Goal: Find contact information: Find contact information

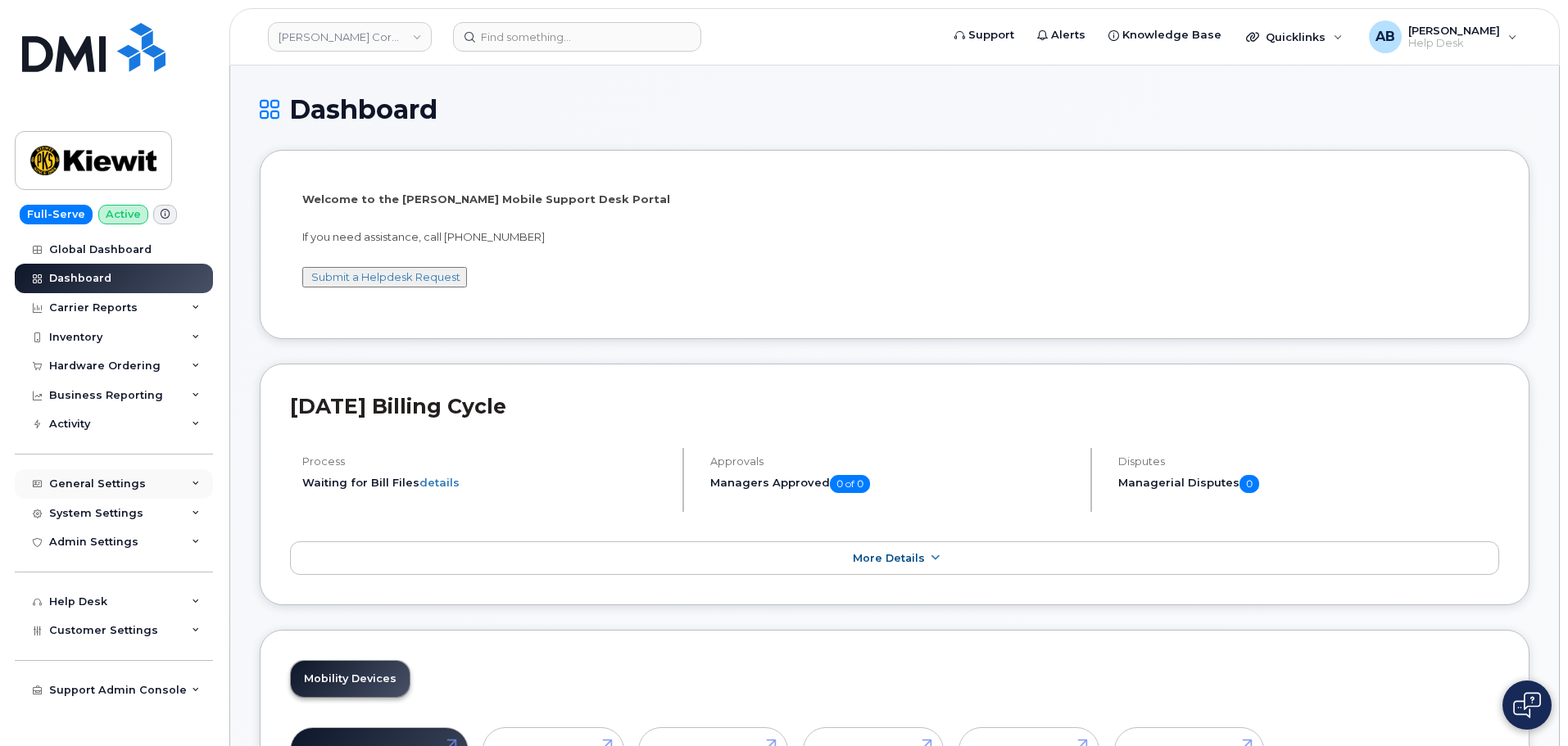
click at [94, 478] on div "General Settings" at bounding box center [97, 484] width 96 height 13
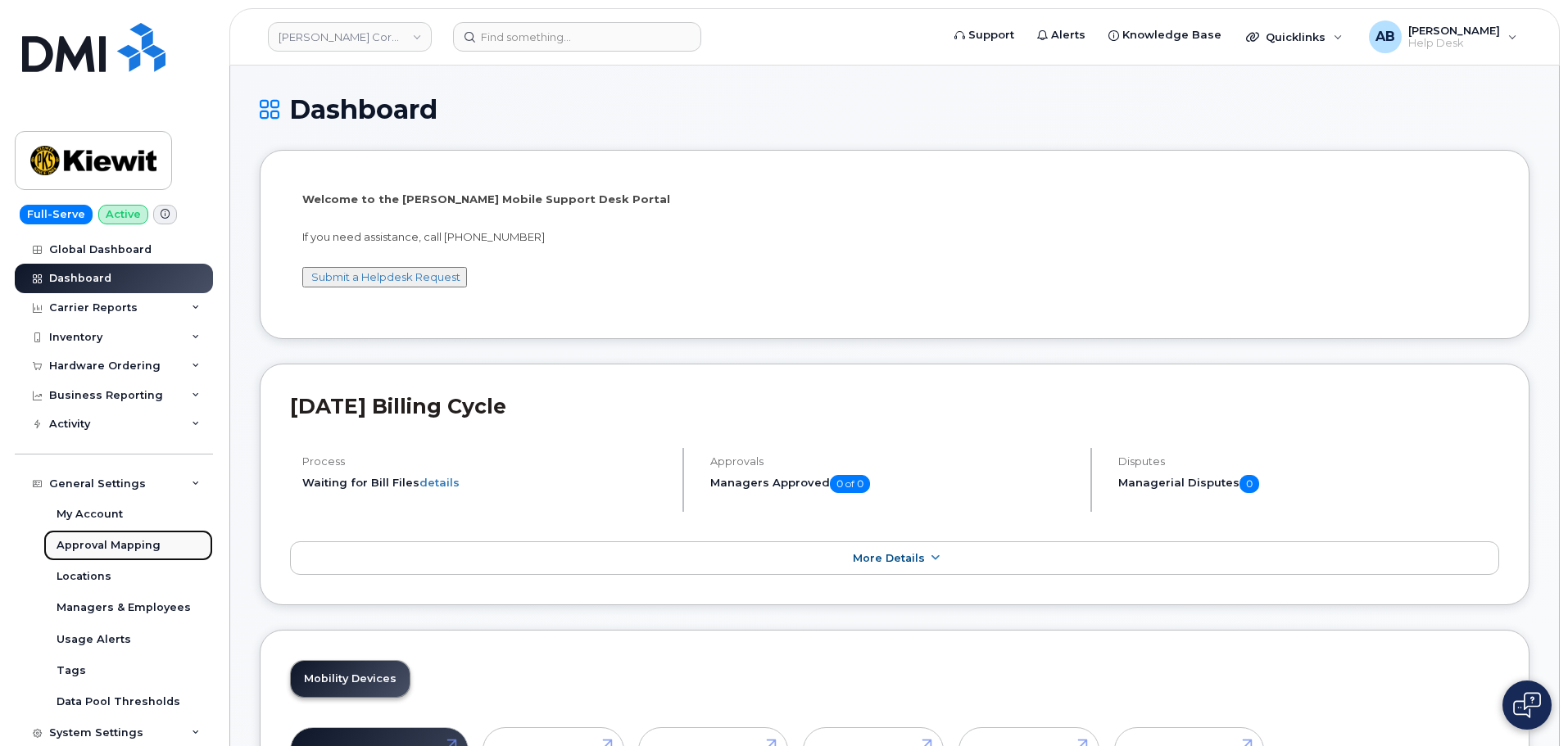
click at [106, 544] on div "Approval Mapping" at bounding box center [108, 546] width 104 height 15
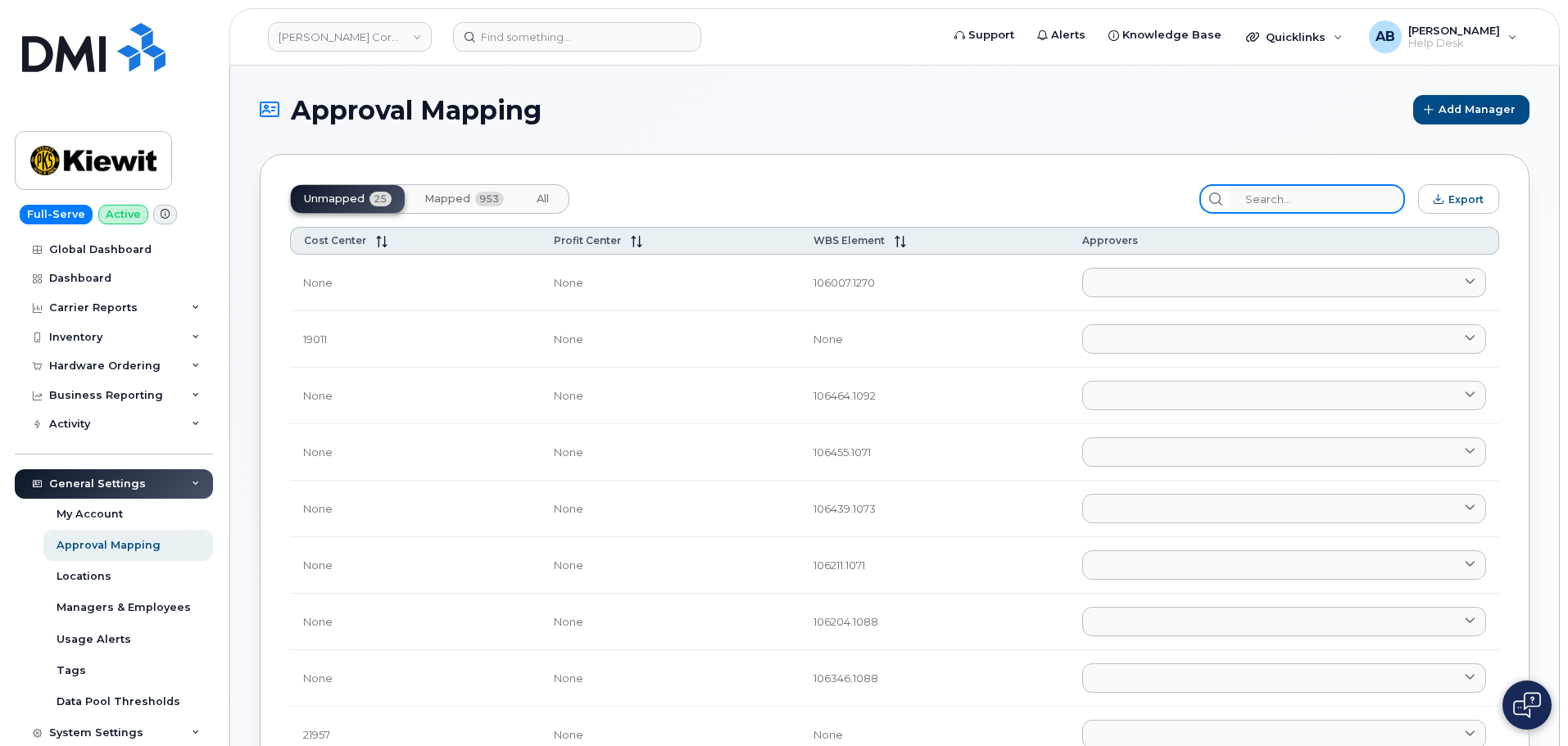
click at [1294, 191] on input "search" at bounding box center [1318, 199] width 174 height 29
paste input "104614.1434"
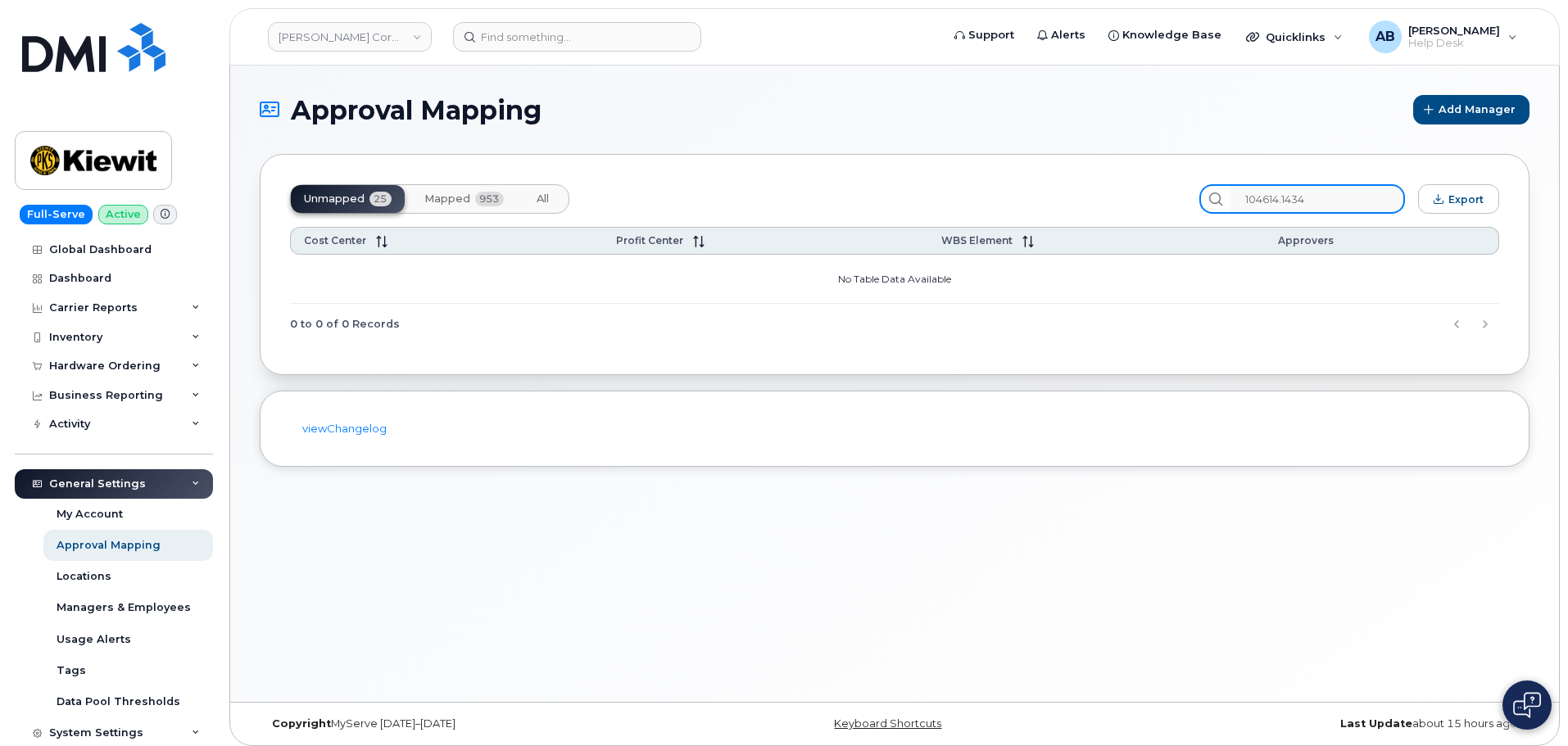
type input "104614.1434"
click at [435, 194] on span "Mapped" at bounding box center [447, 199] width 46 height 13
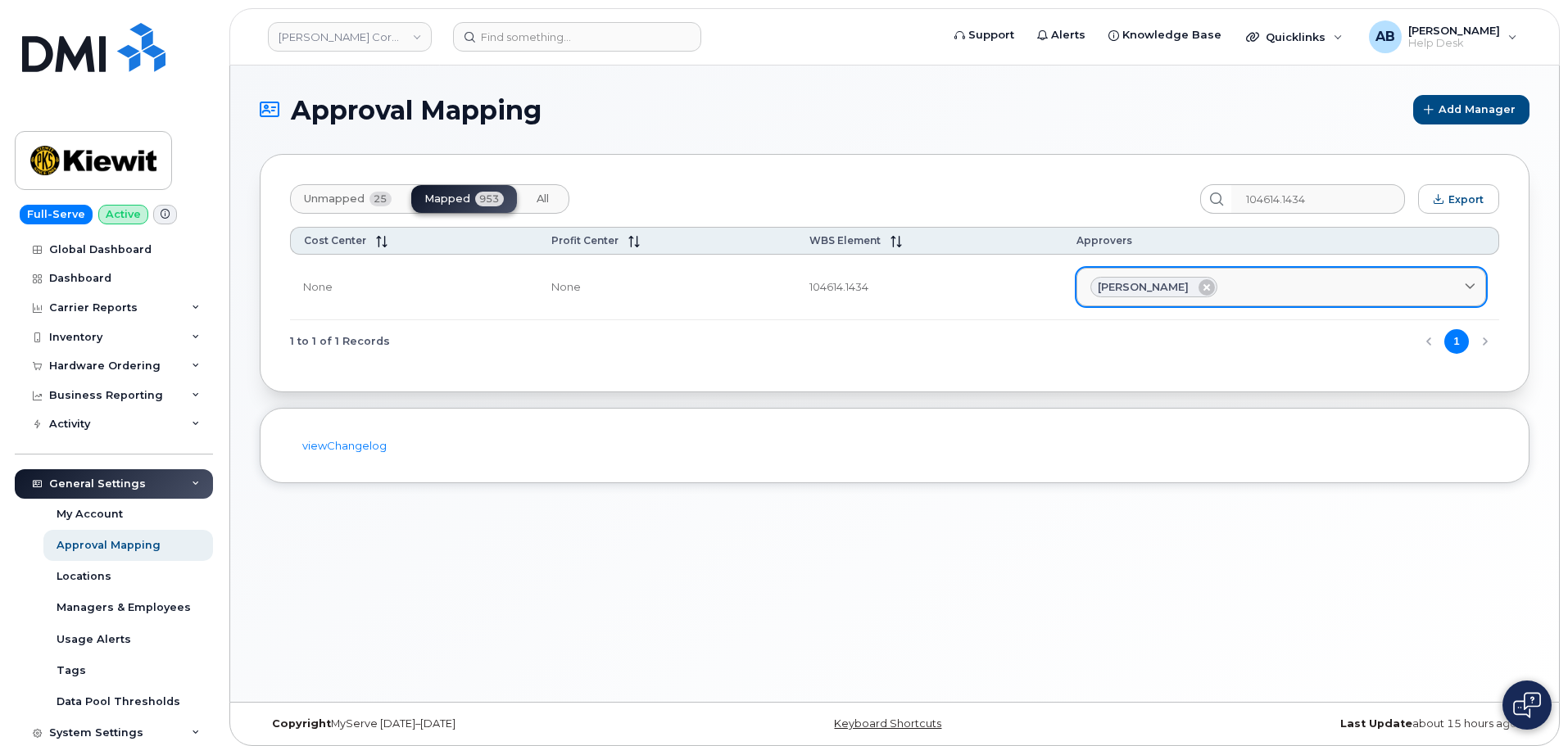
click at [1106, 289] on span "Matthew Leviten" at bounding box center [1143, 287] width 91 height 16
drag, startPoint x: 1089, startPoint y: 292, endPoint x: 1158, endPoint y: 289, distance: 69.1
click at [1158, 289] on div "Matthew Leviten" at bounding box center [1153, 287] width 127 height 22
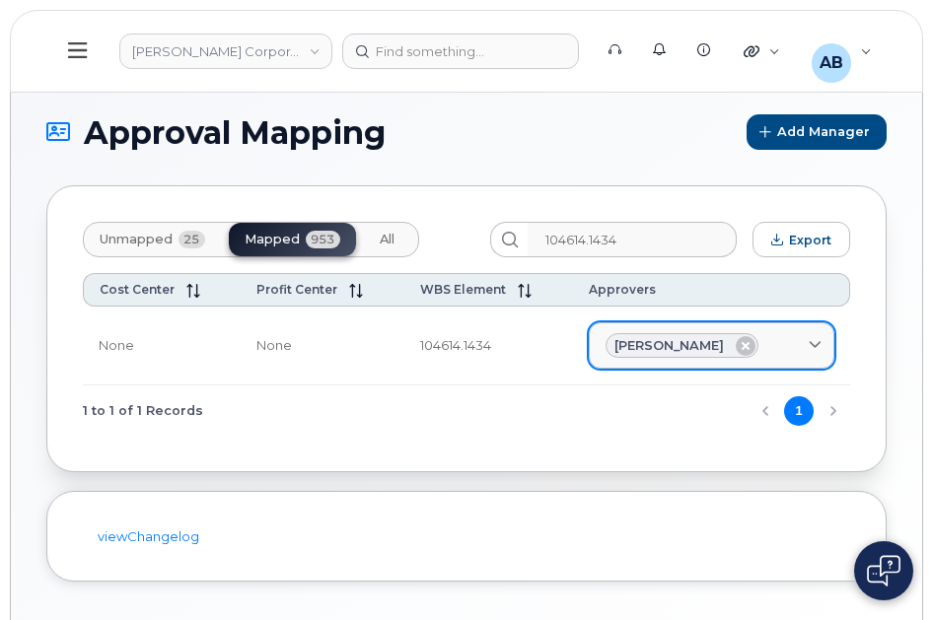
drag, startPoint x: 608, startPoint y: 344, endPoint x: 669, endPoint y: 347, distance: 61.2
click at [669, 347] on div "Matthew Leviten" at bounding box center [681, 346] width 153 height 26
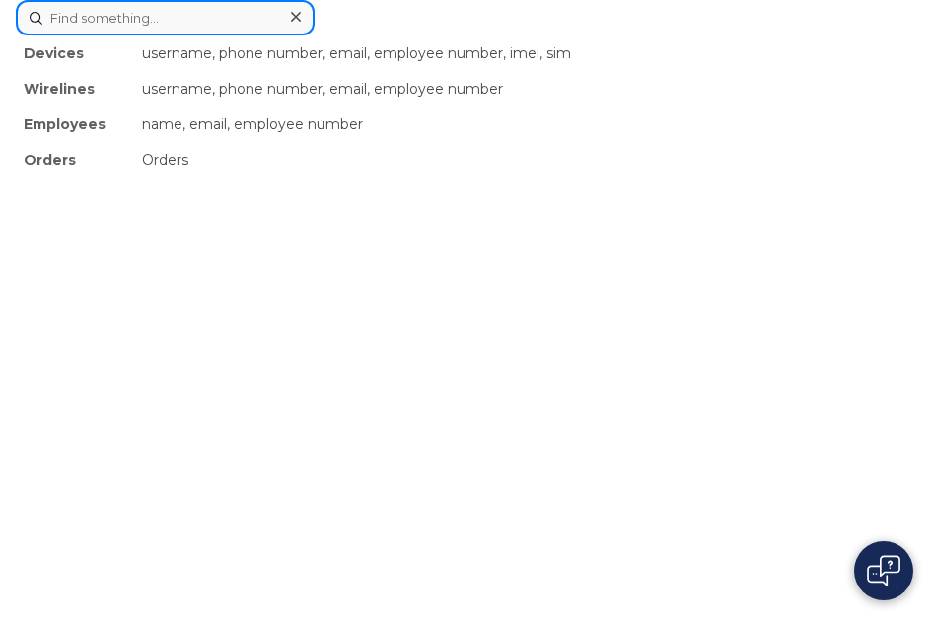
click at [418, 35] on div "Devices username, phone number, email, employee number, imei, sim Wirelines use…" at bounding box center [466, 17] width 901 height 35
click at [289, 18] on div at bounding box center [295, 17] width 29 height 29
click at [444, 35] on div "Devices username, phone number, email, employee number, imei, sim Wirelines use…" at bounding box center [466, 17] width 901 height 35
click at [286, 23] on div at bounding box center [295, 17] width 29 height 29
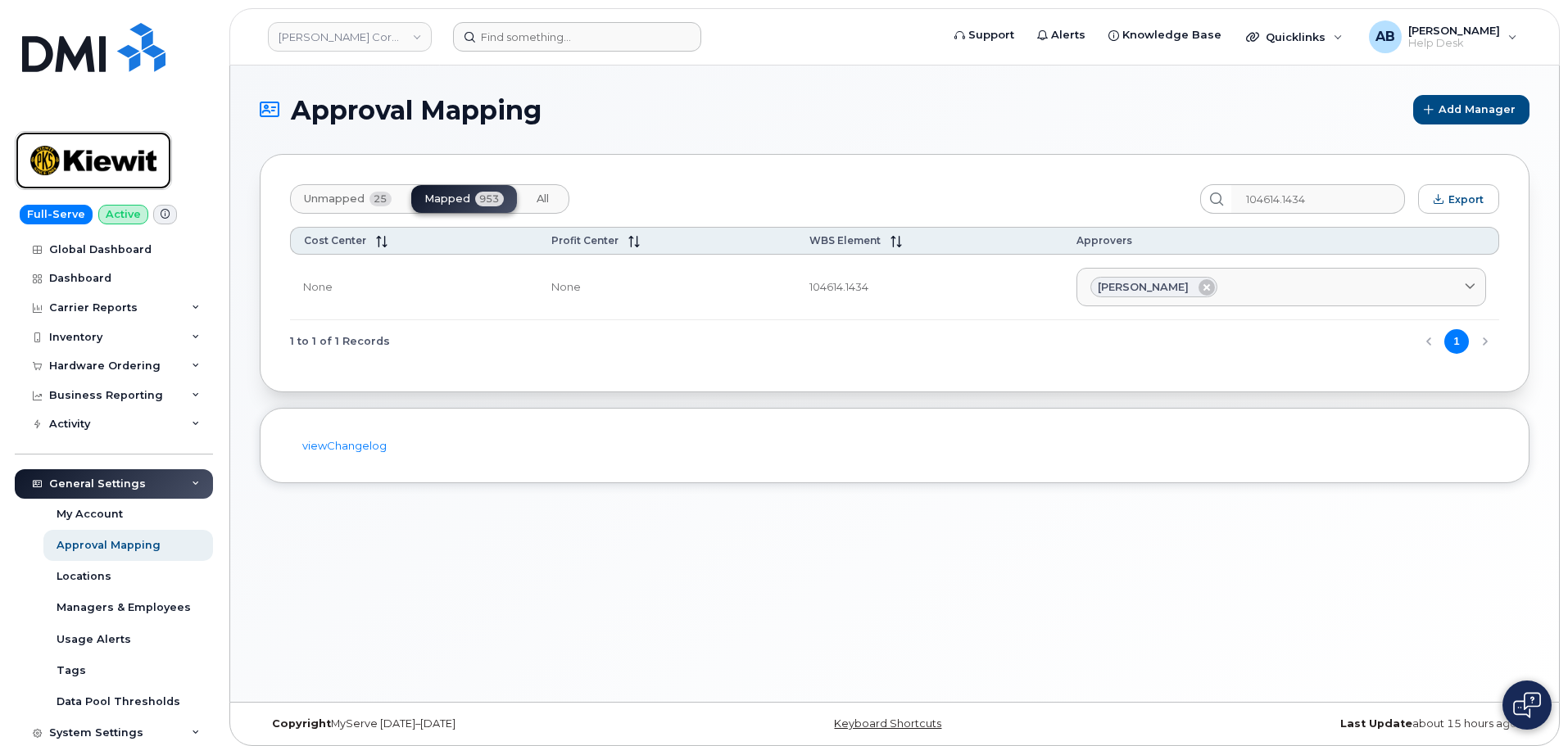
click at [126, 151] on img at bounding box center [93, 160] width 126 height 47
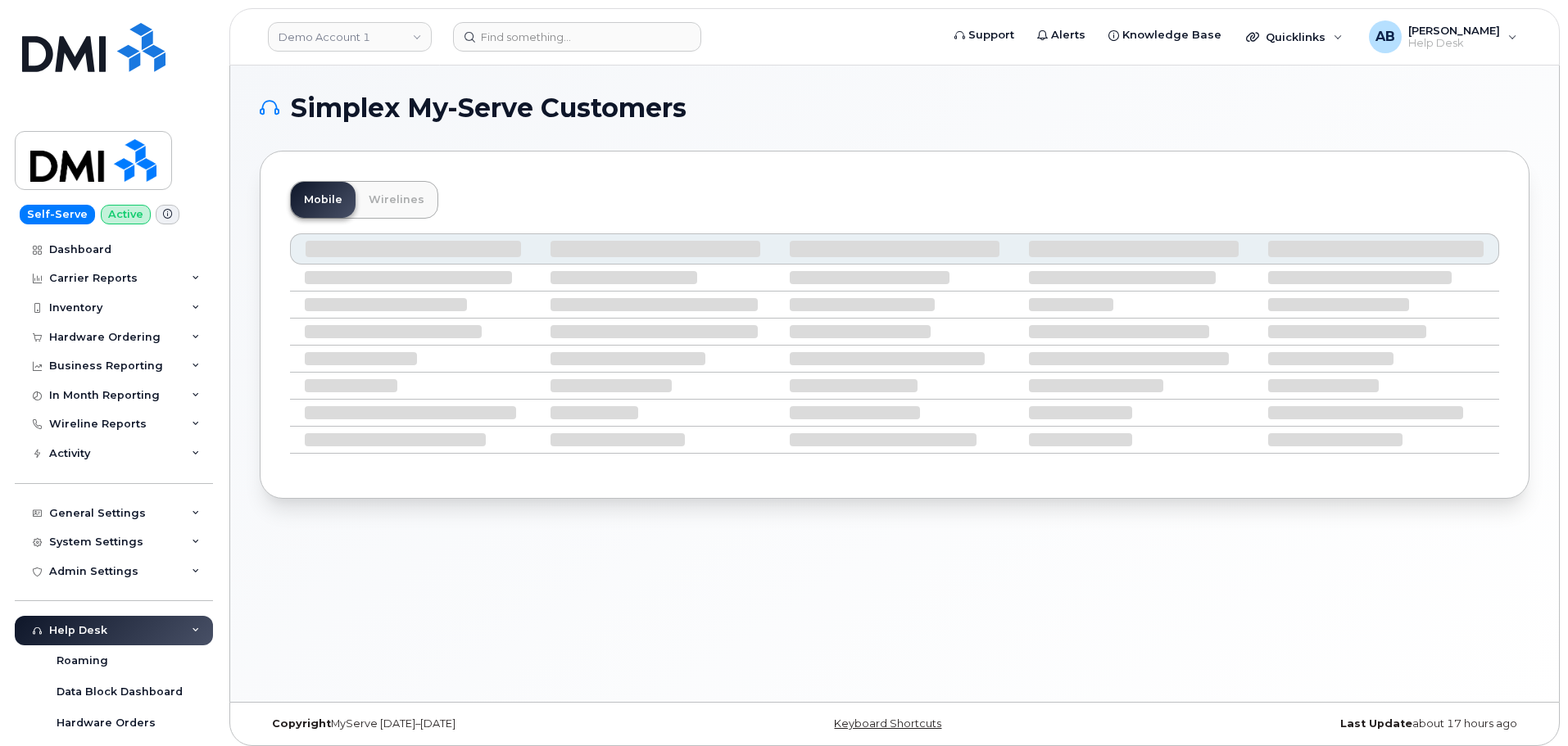
click at [302, 17] on header "Demo Account 1 Support Alerts Knowledge Base Quicklinks Suspend / Cancel Device…" at bounding box center [894, 37] width 1330 height 57
click at [332, 32] on link "Demo Account 1" at bounding box center [349, 37] width 164 height 29
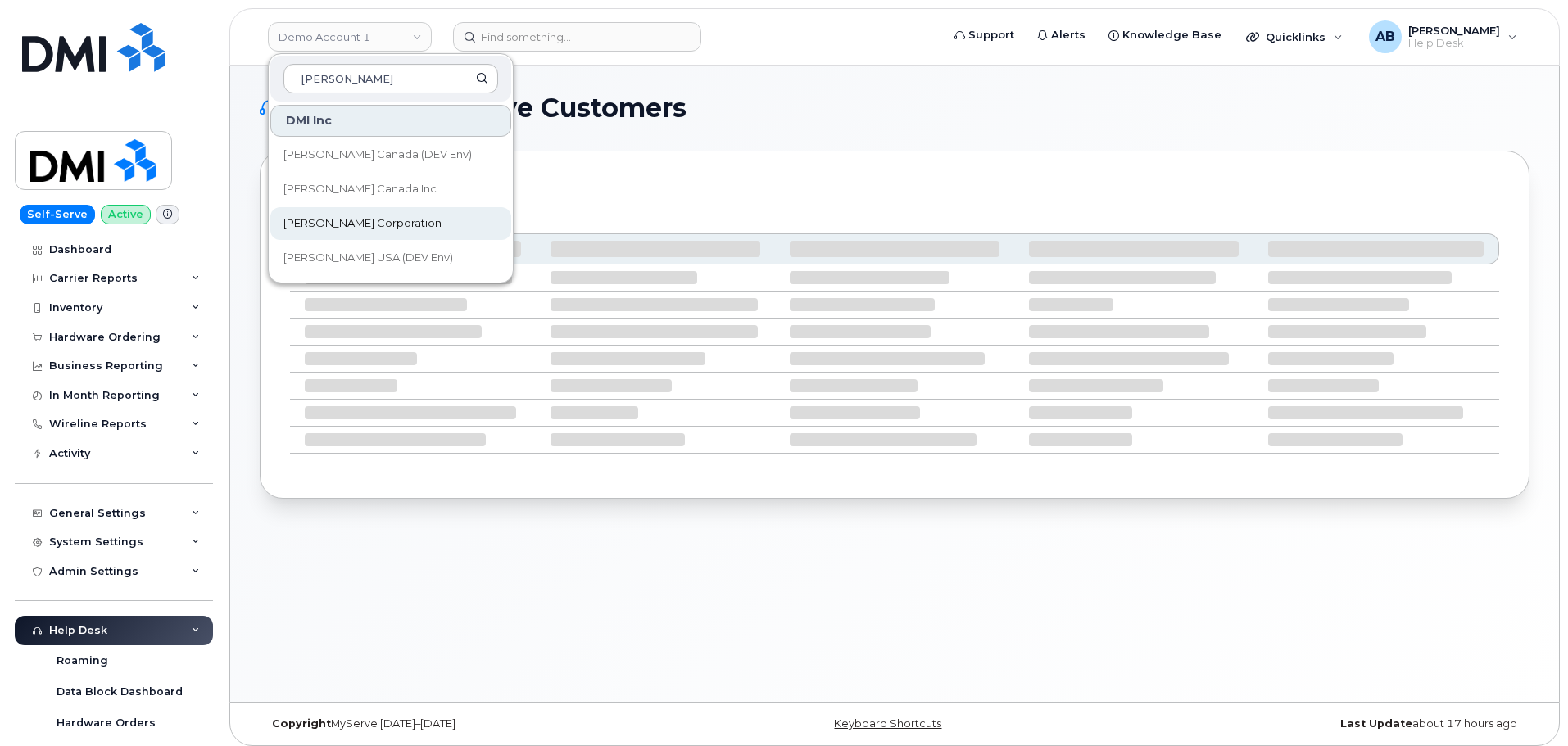
type input "kiewit"
click at [427, 213] on link "[PERSON_NAME] Corporation" at bounding box center [391, 223] width 241 height 32
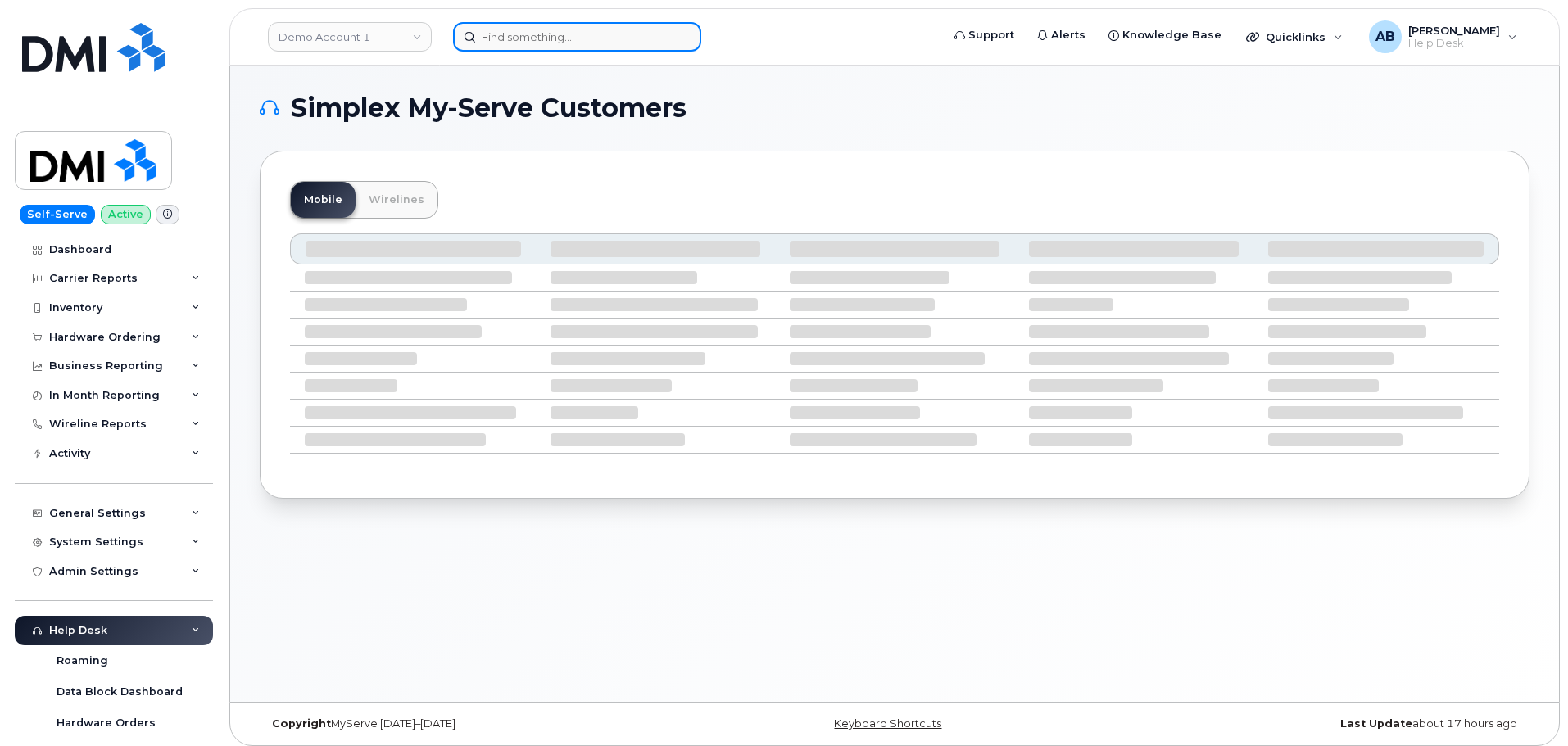
click at [520, 37] on input at bounding box center [577, 37] width 248 height 29
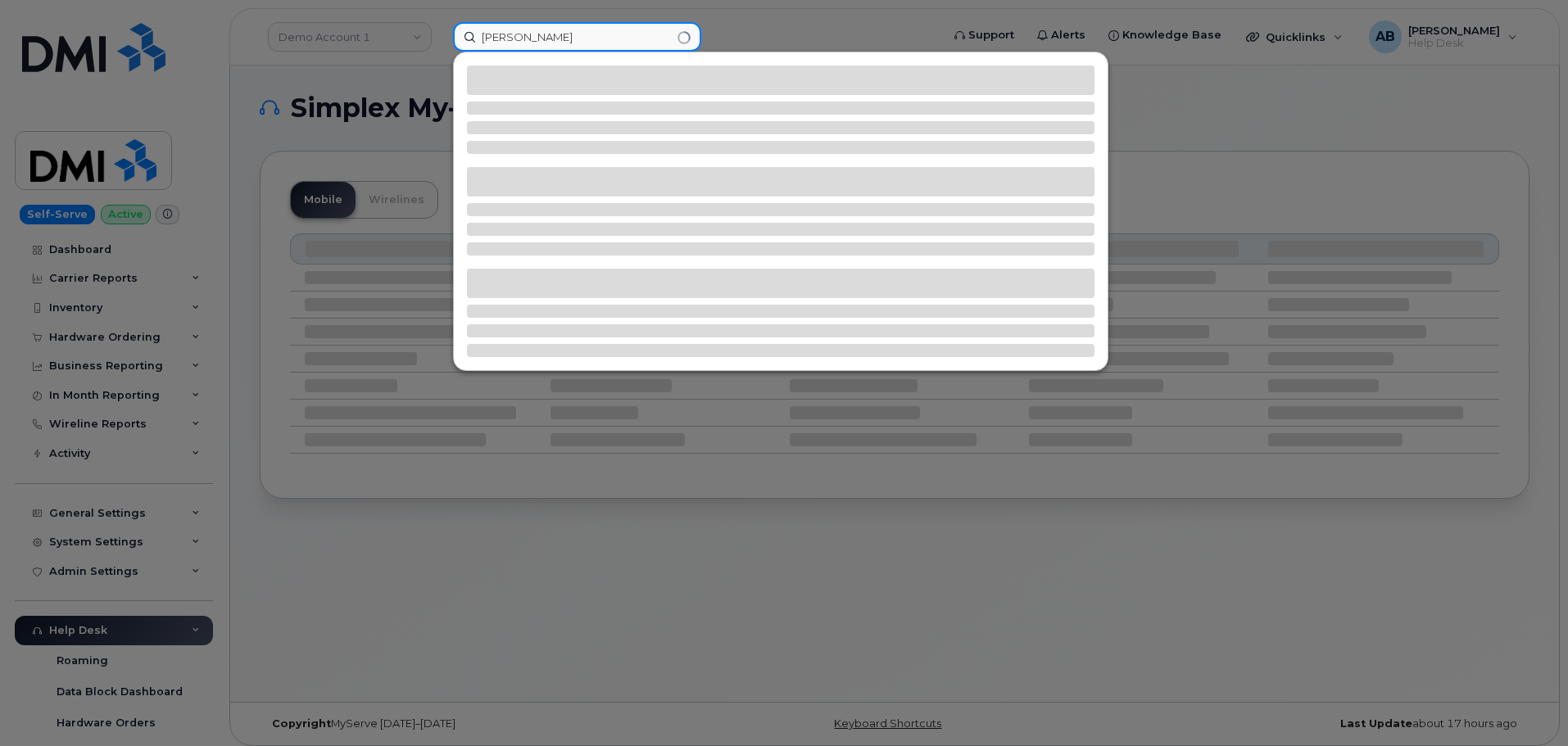
type input "justin lebla"
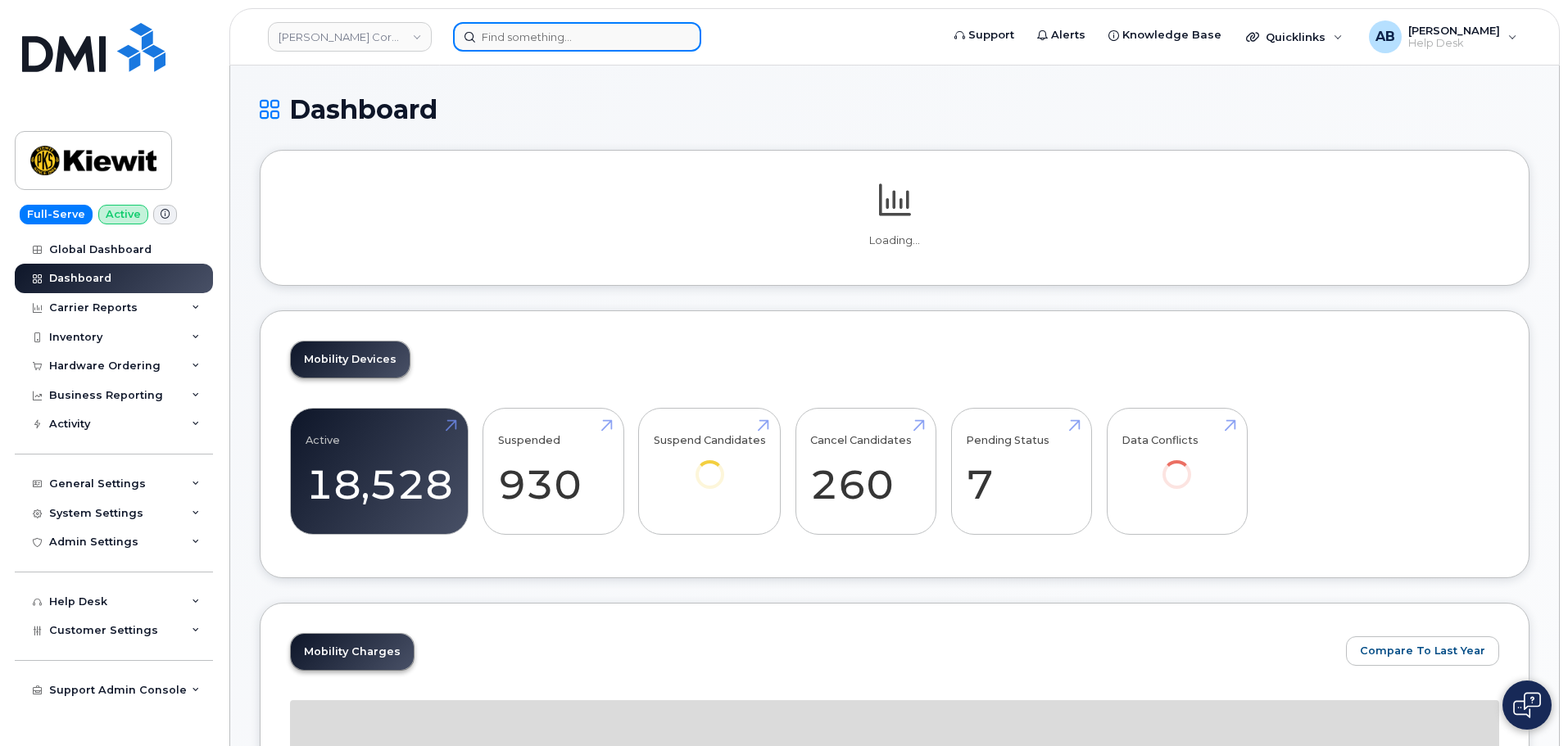
click at [624, 39] on input at bounding box center [577, 37] width 248 height 29
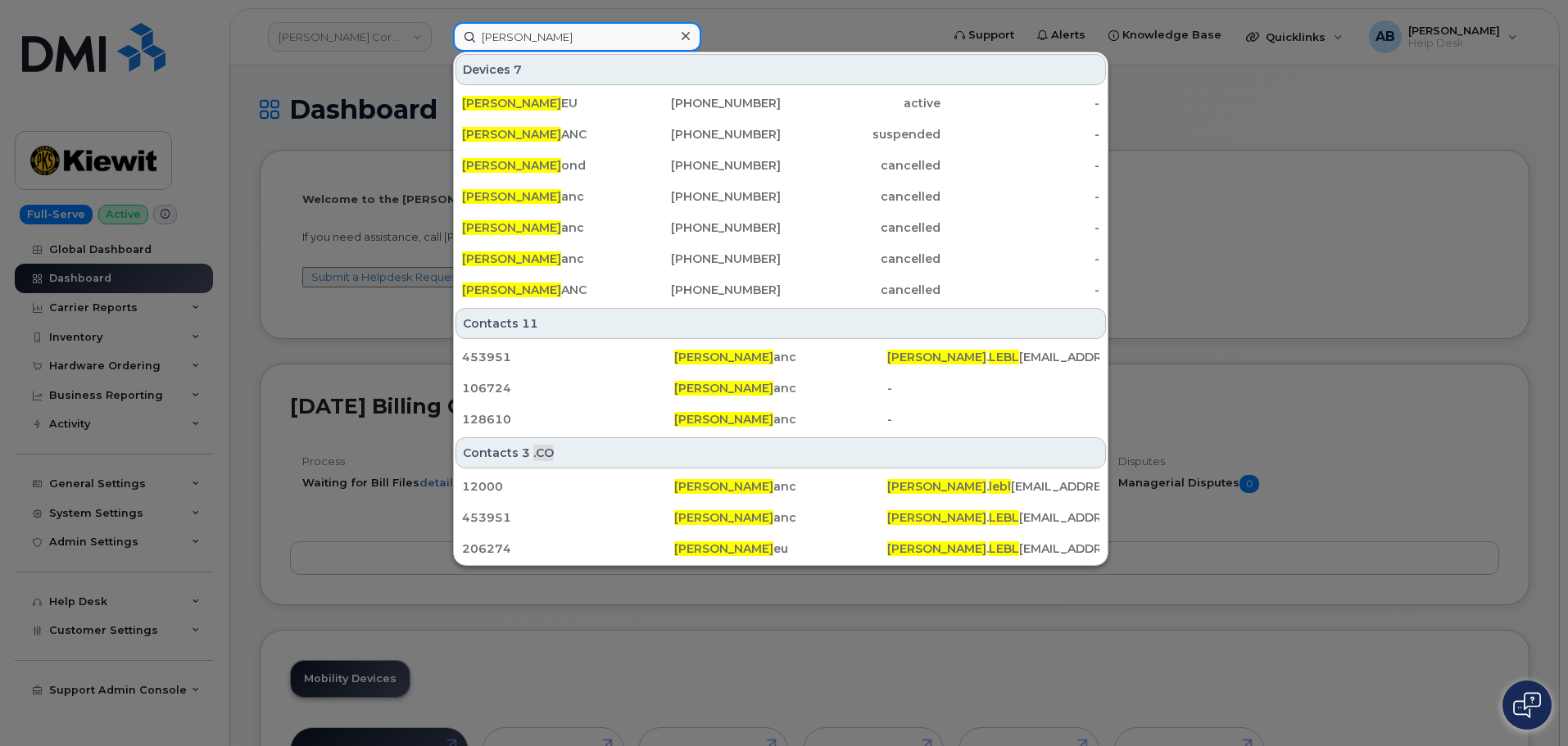
type input "[PERSON_NAME]"
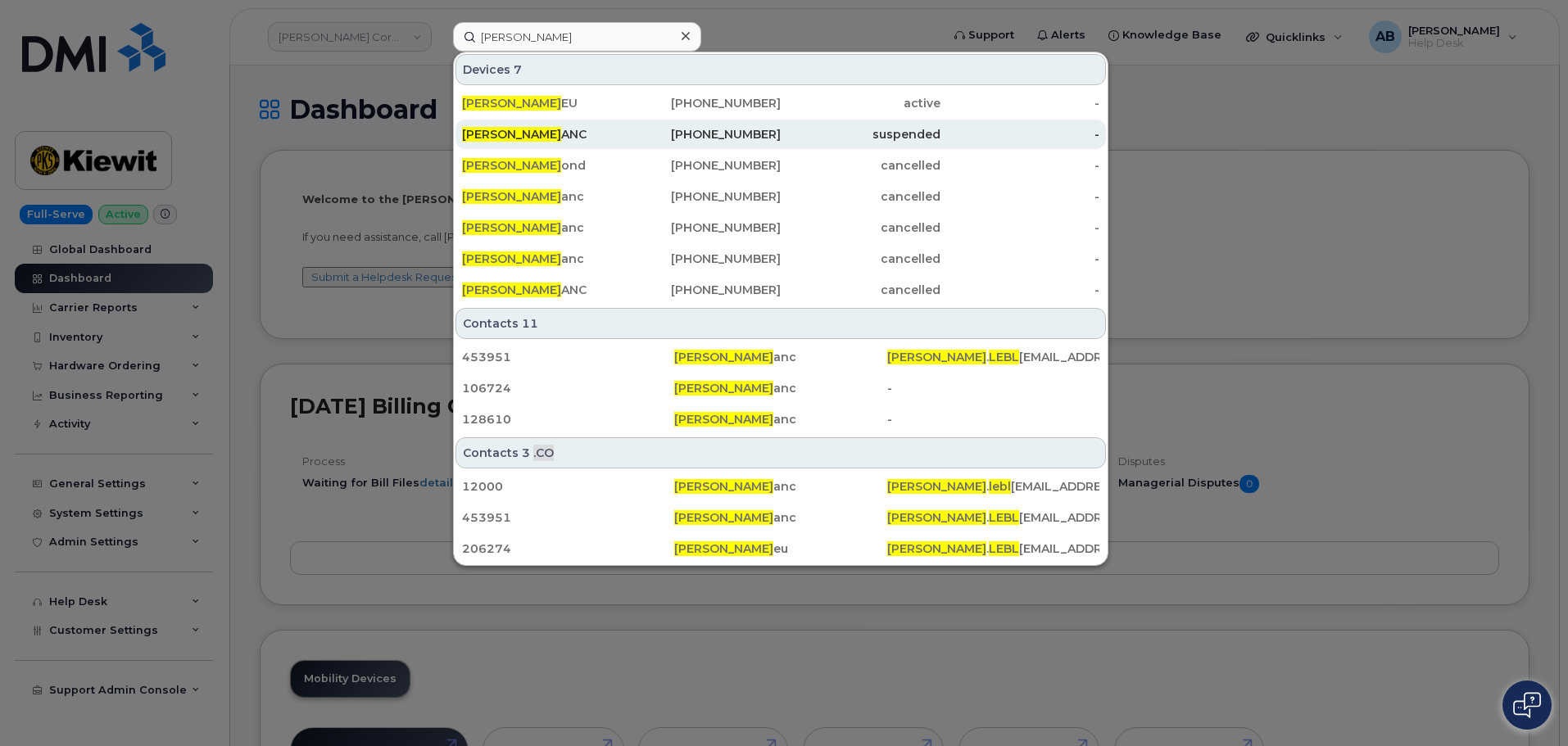
click at [781, 126] on div "469-781-6329" at bounding box center [861, 134] width 160 height 29
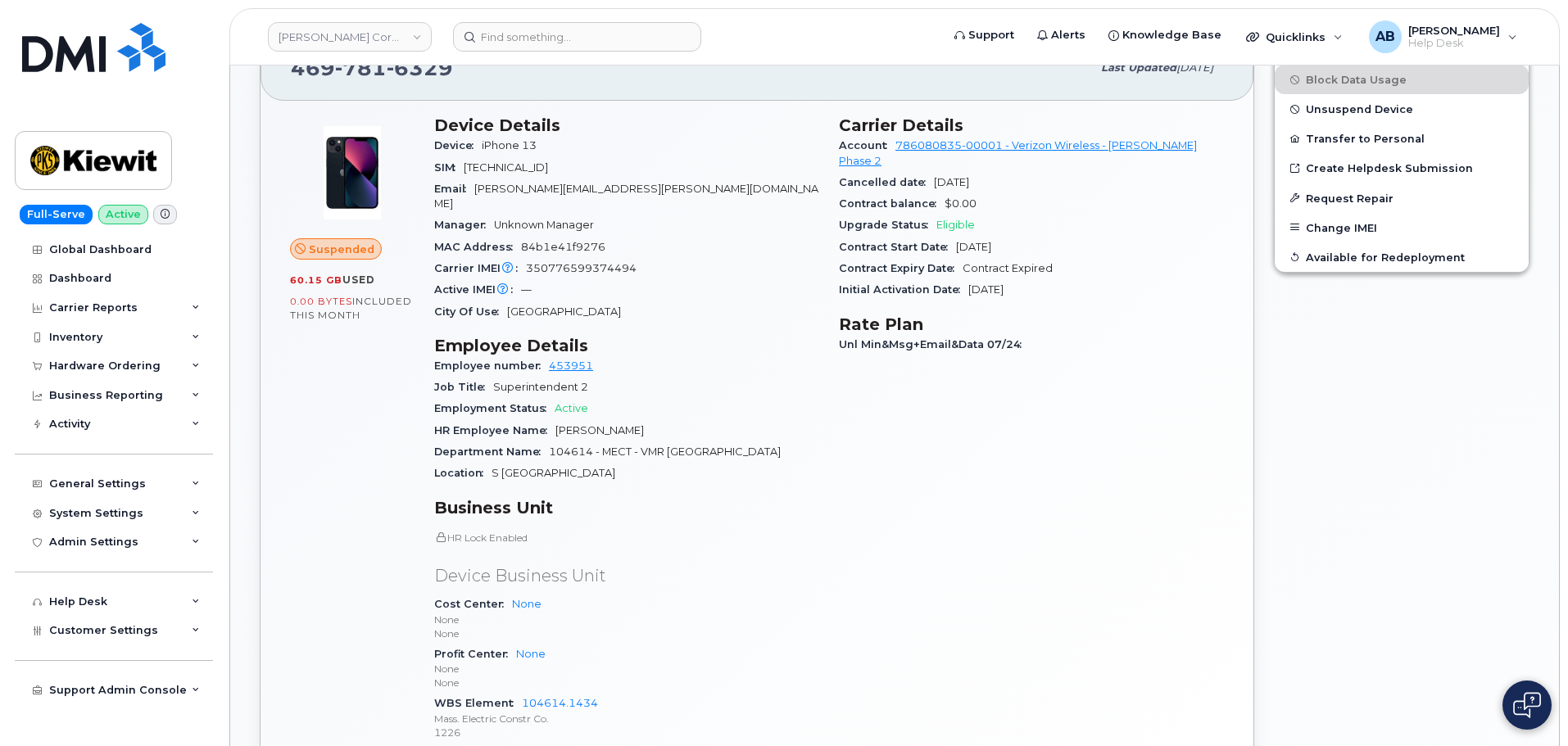
scroll to position [573, 0]
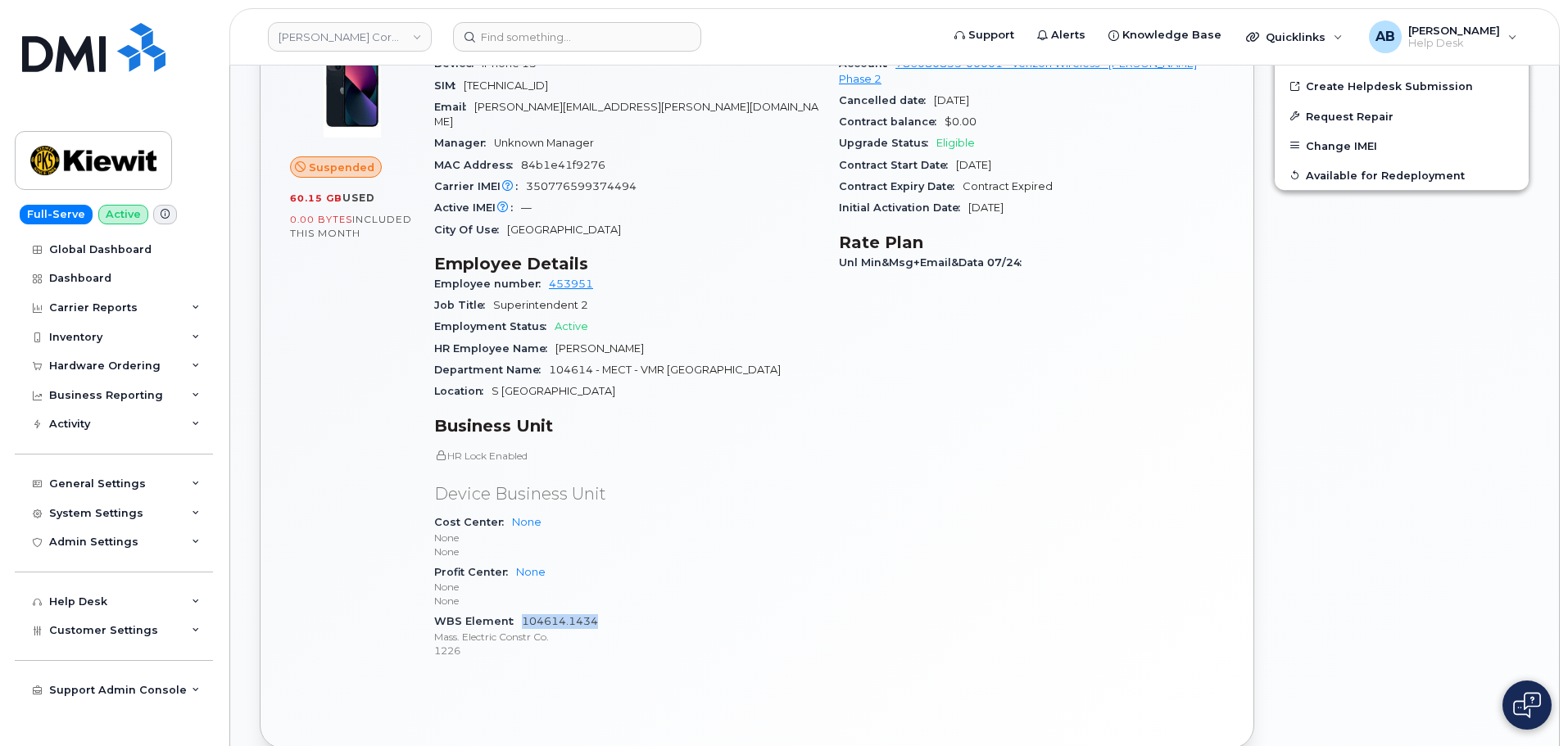
drag, startPoint x: 602, startPoint y: 607, endPoint x: 522, endPoint y: 606, distance: 80.0
click at [522, 611] on div "WBS Element 104614.1434 Mass. Electric Constr Co. 1226" at bounding box center [627, 636] width 385 height 50
copy link "104614.1434"
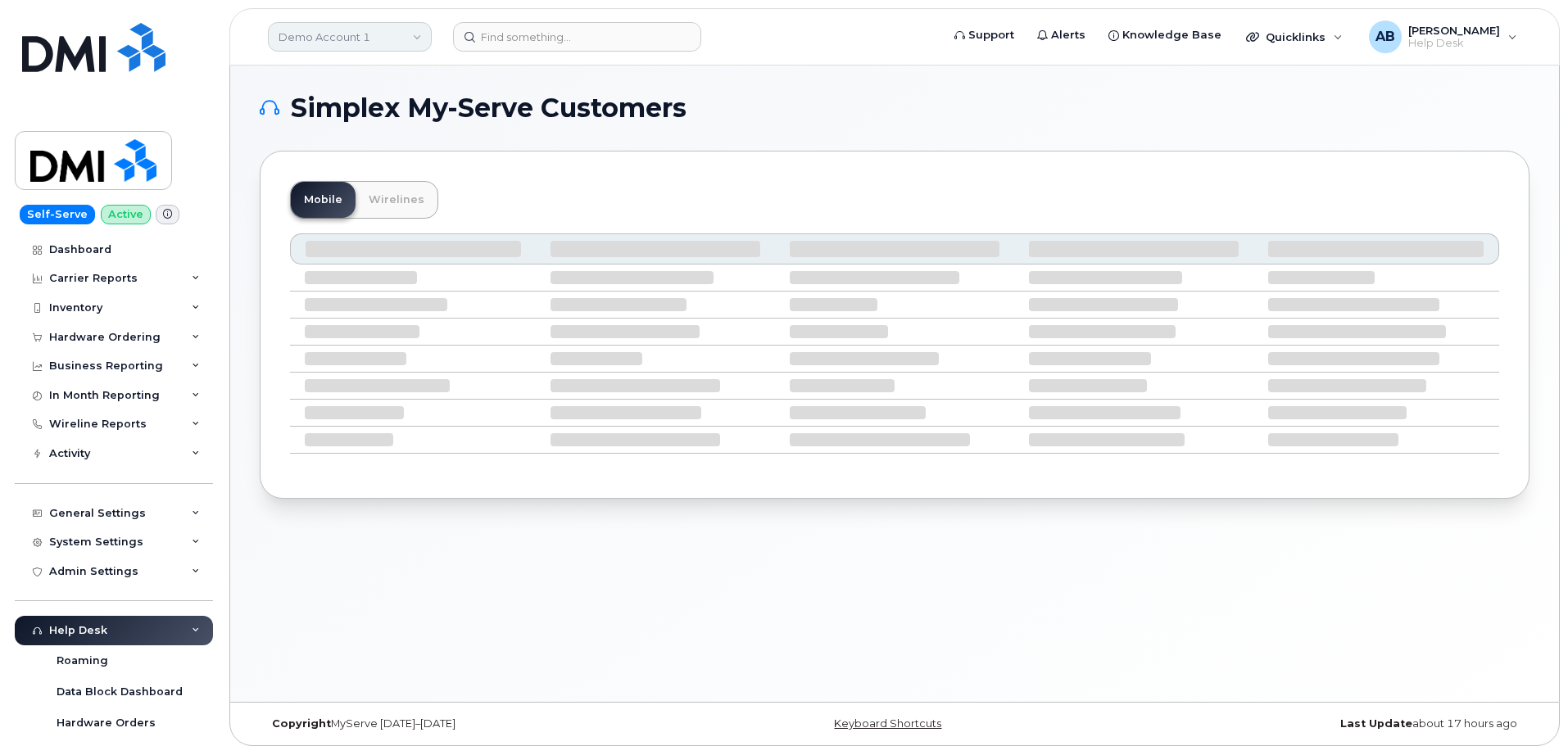
click at [397, 37] on link "Demo Account 1" at bounding box center [349, 37] width 164 height 29
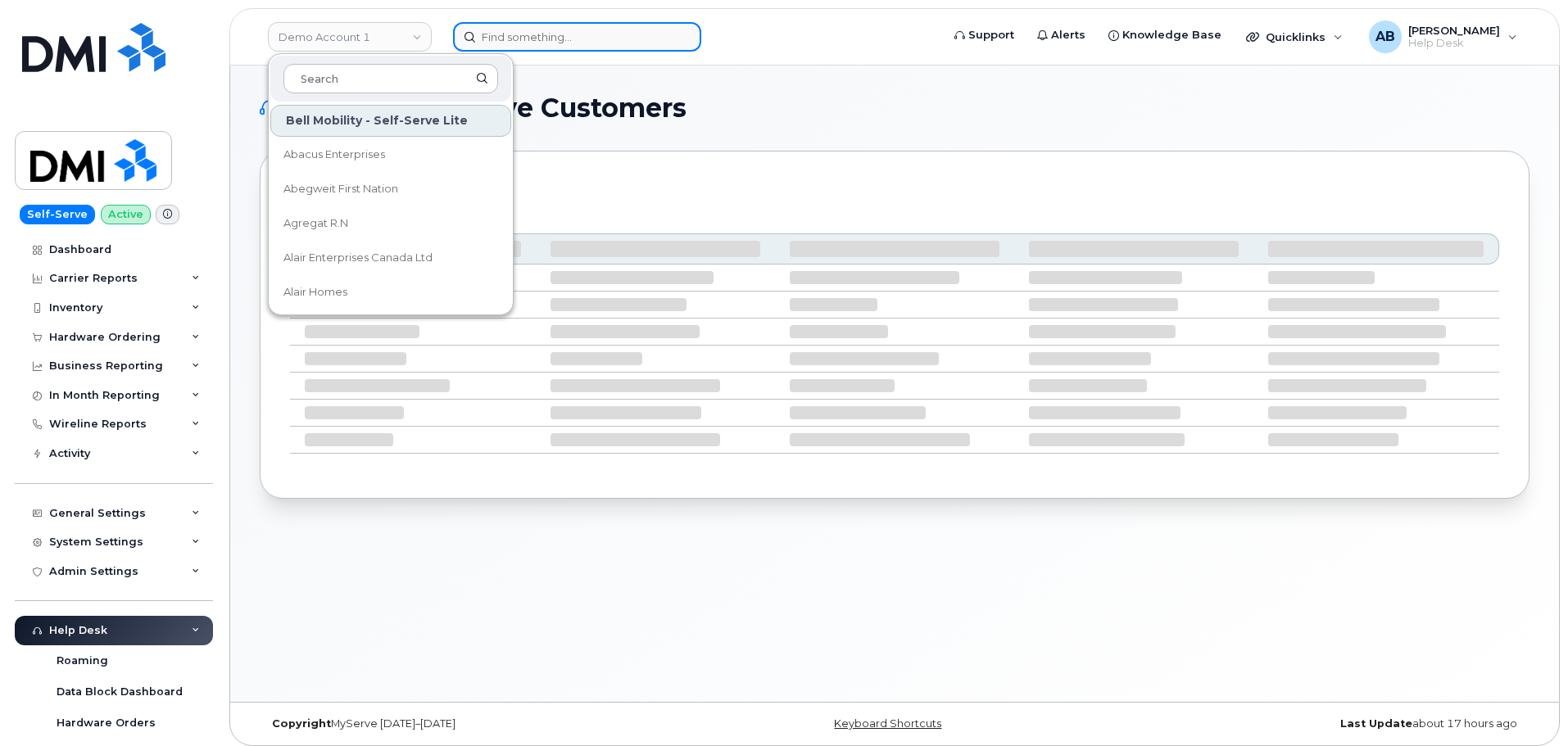
click at [503, 37] on input at bounding box center [577, 37] width 248 height 29
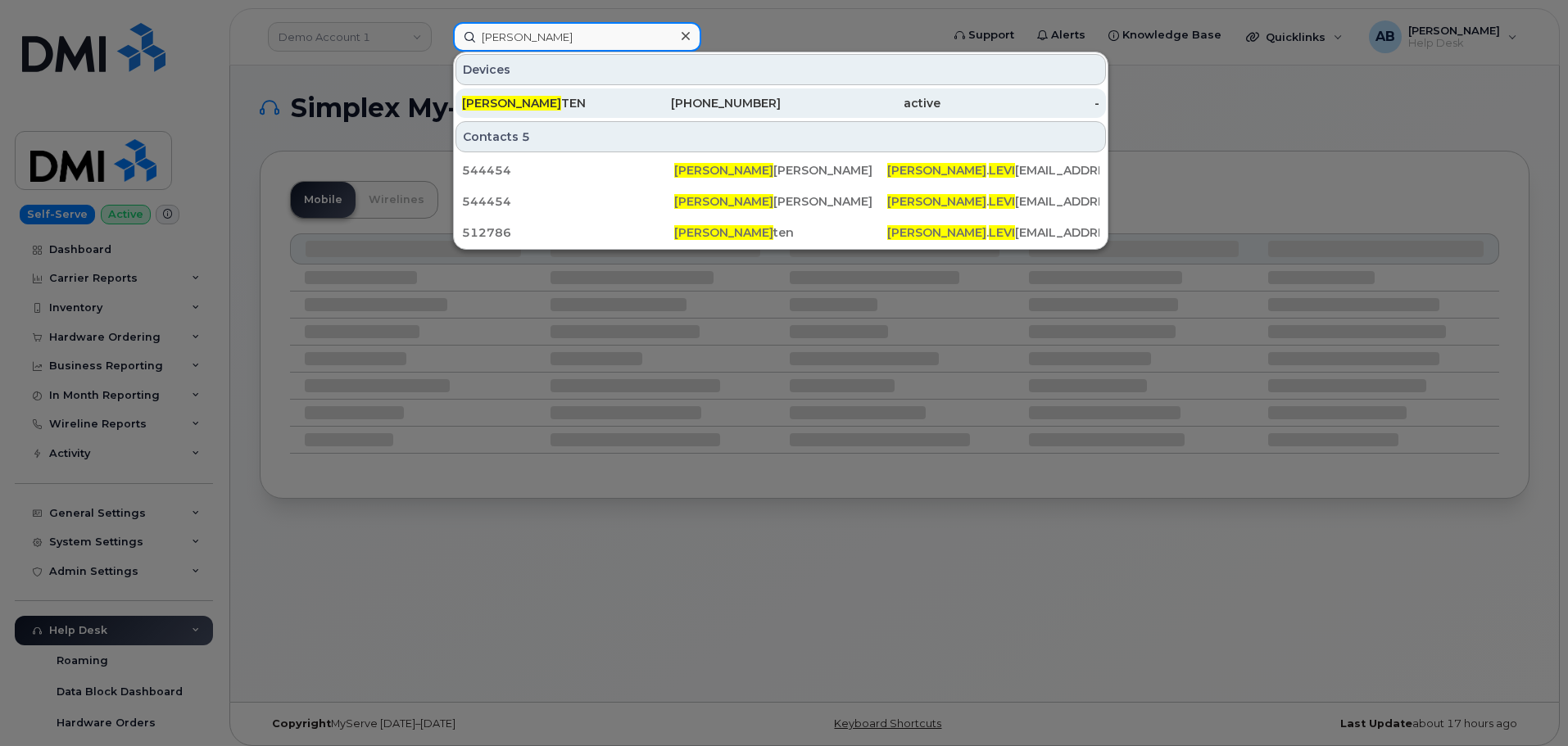
type input "[PERSON_NAME]"
click at [682, 96] on div "[PHONE_NUMBER]" at bounding box center [701, 103] width 160 height 17
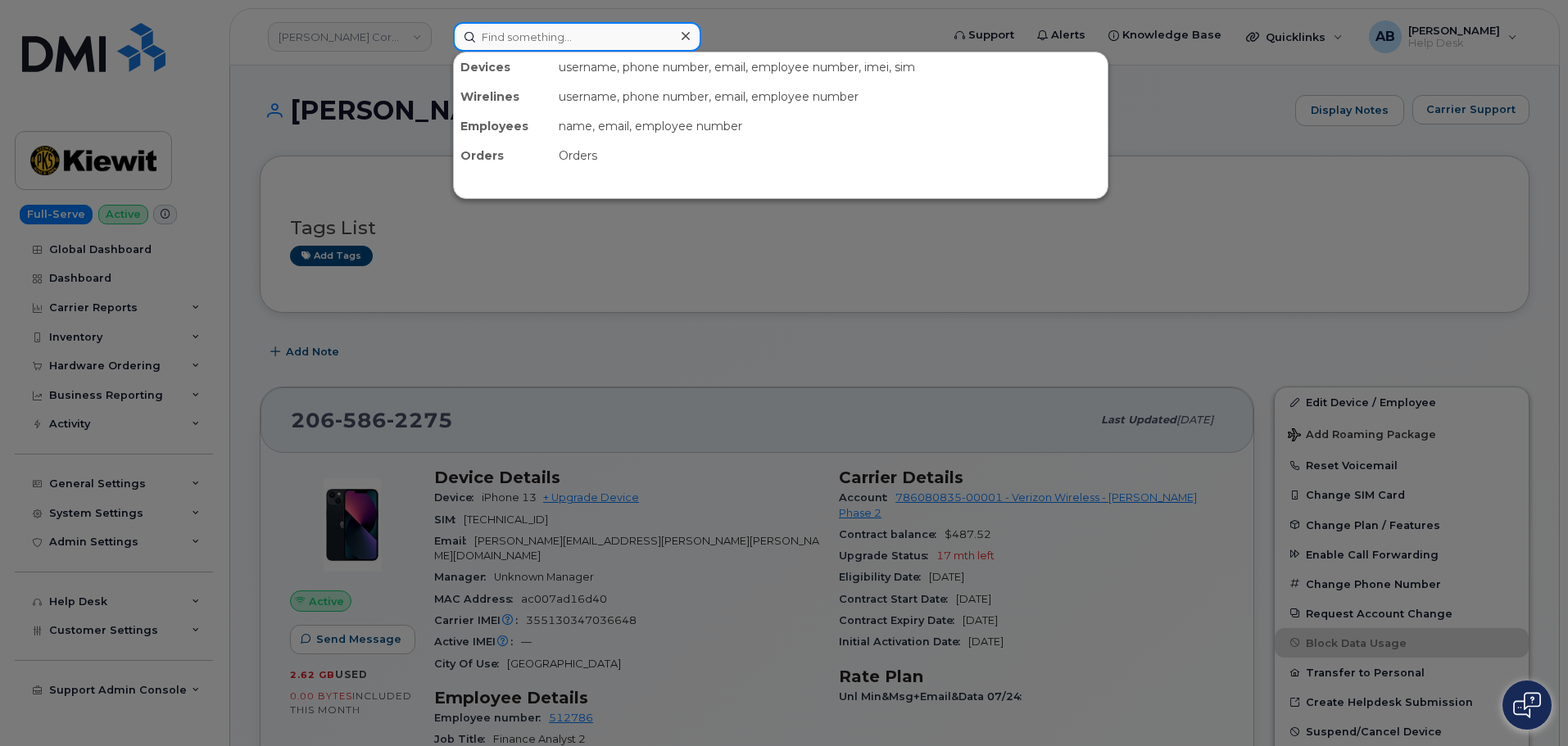
click at [651, 37] on input at bounding box center [577, 37] width 248 height 29
click at [692, 451] on div at bounding box center [784, 373] width 1568 height 746
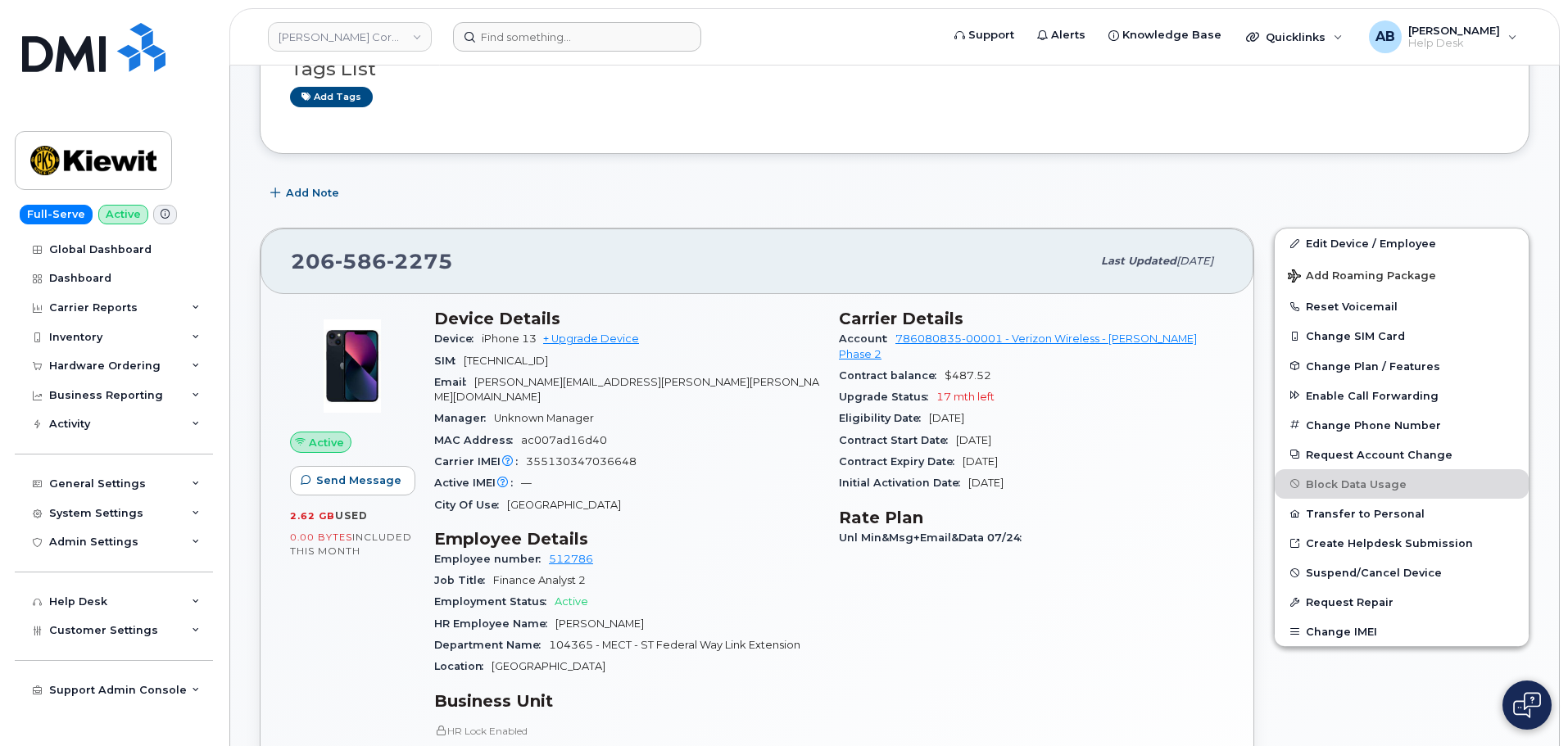
scroll to position [164, 0]
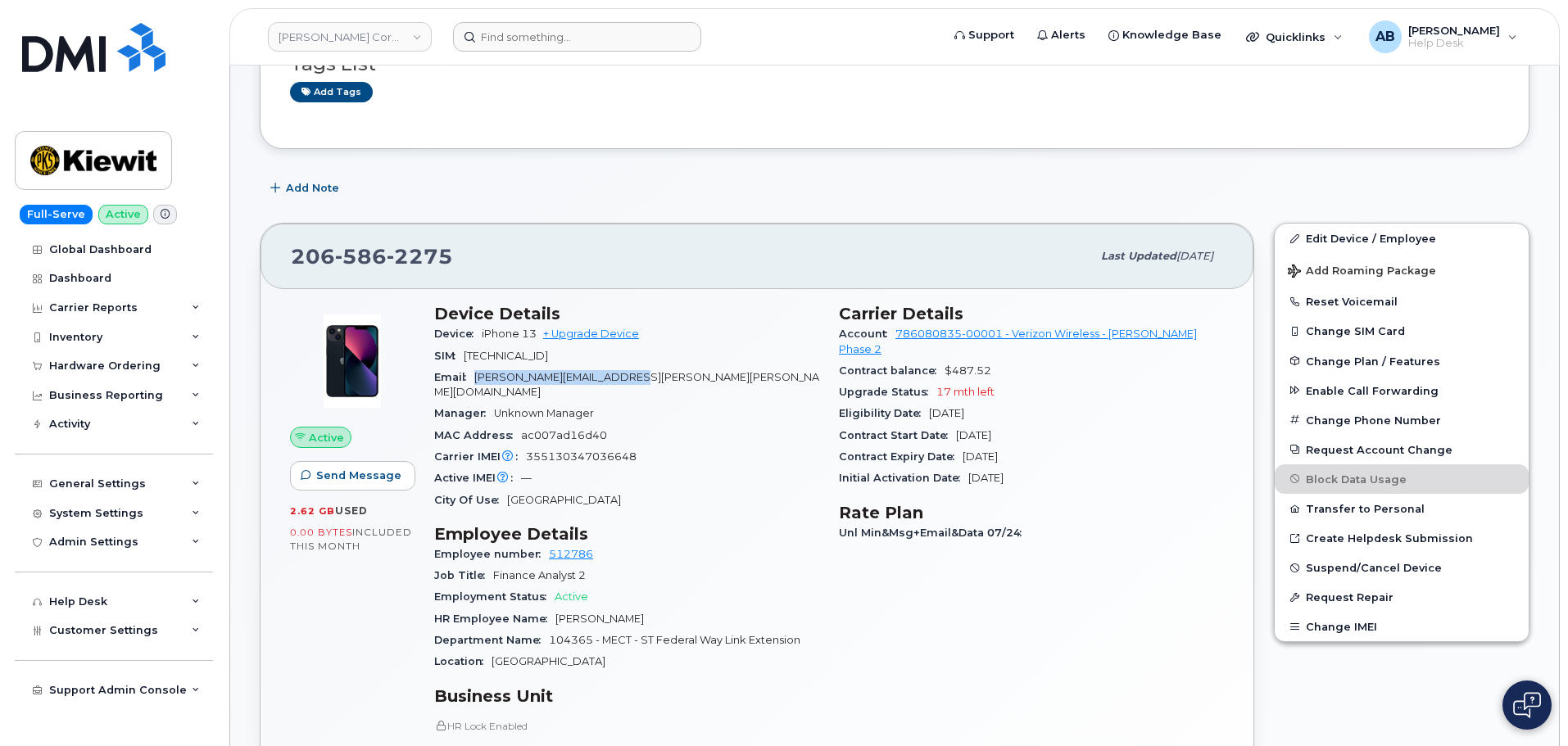
drag, startPoint x: 660, startPoint y: 379, endPoint x: 481, endPoint y: 385, distance: 179.1
click at [481, 385] on div "Email MATTHEW.LEVITEN@KIEWIT.COM" at bounding box center [627, 385] width 385 height 37
copy span "MATTHEW.LEVITEN@KIEWIT.COM"
click at [695, 296] on div "Device Details Device iPhone 13 + Upgrade Device SIM 89148000008882381670 Email…" at bounding box center [627, 624] width 405 height 660
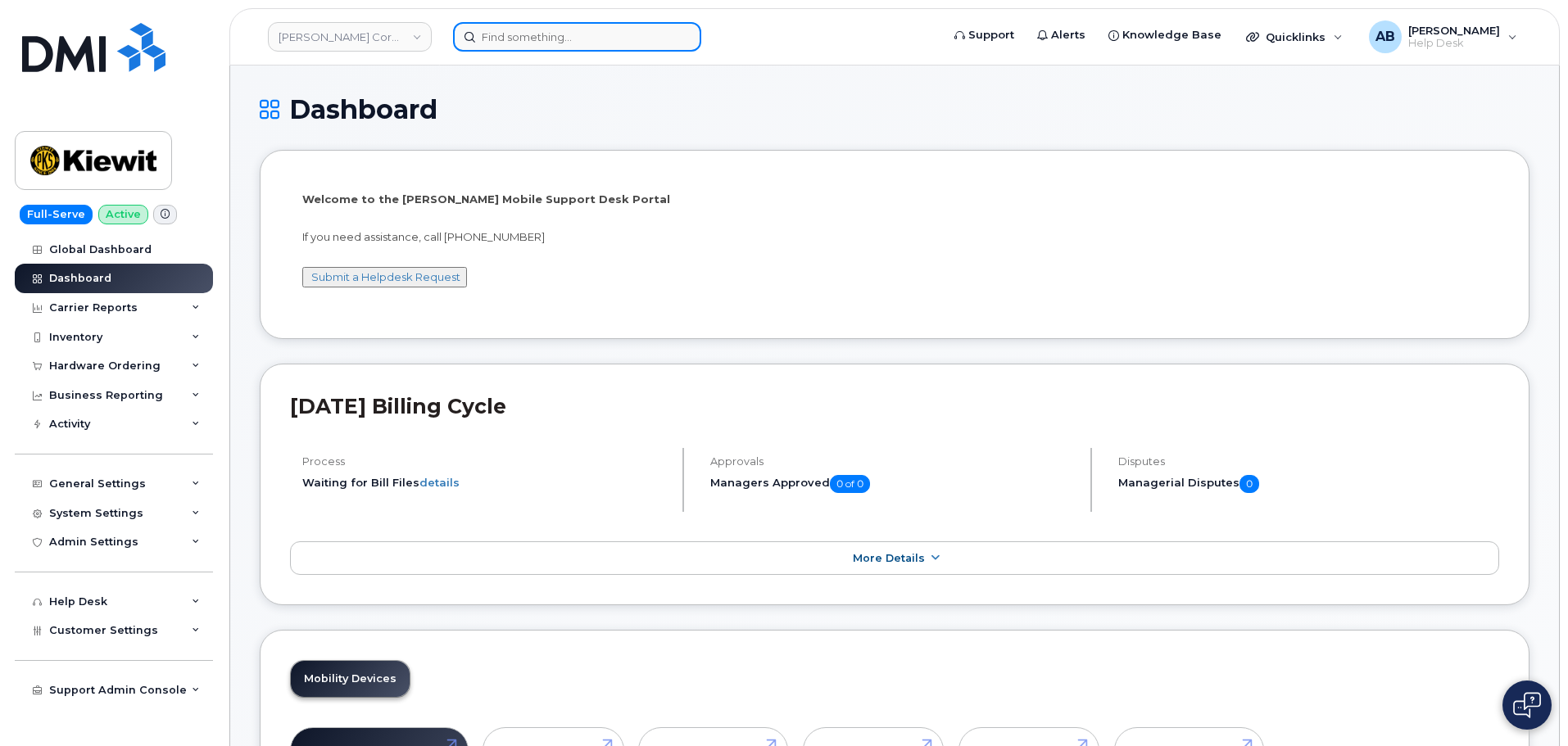
click at [558, 42] on input at bounding box center [577, 37] width 248 height 29
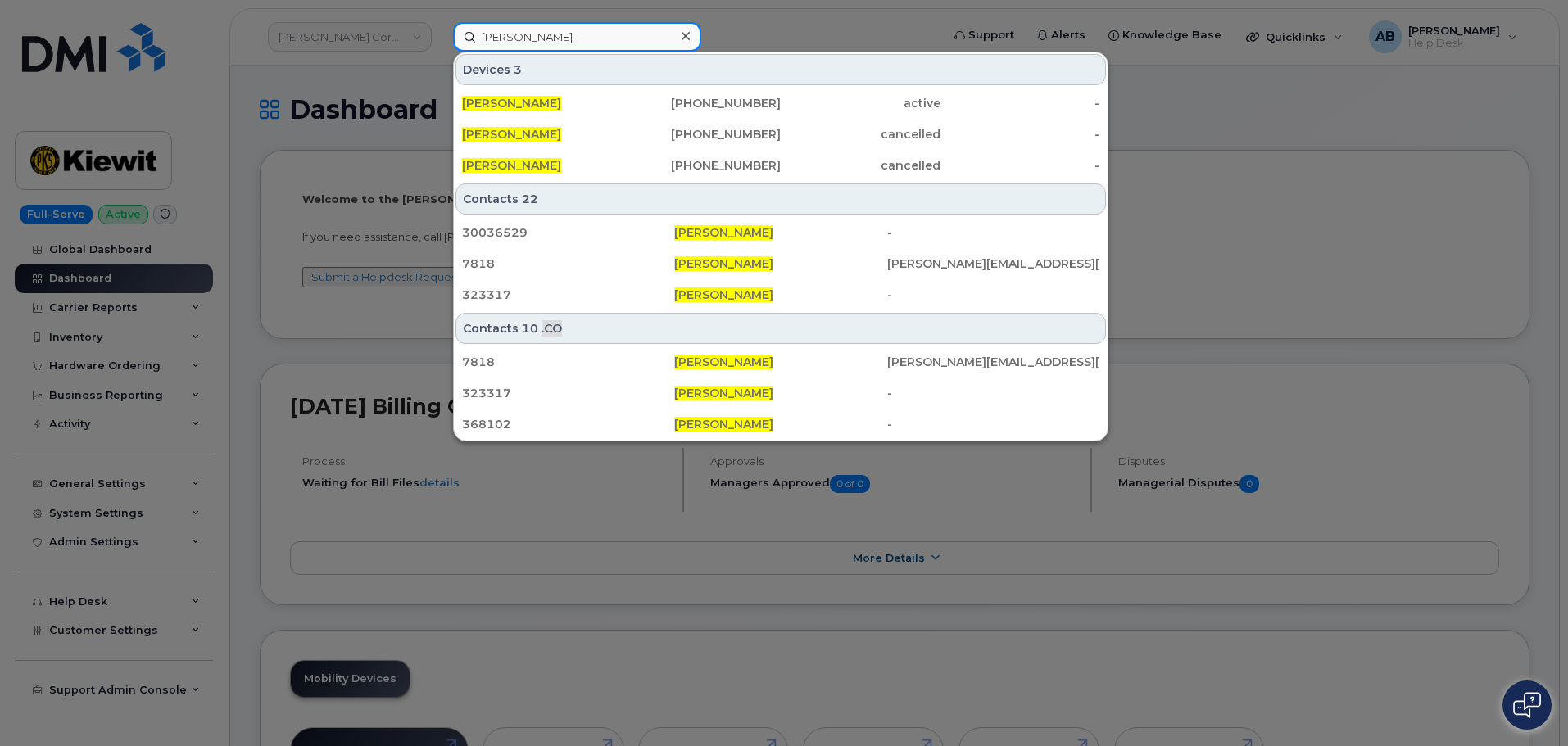
type input "[PERSON_NAME]"
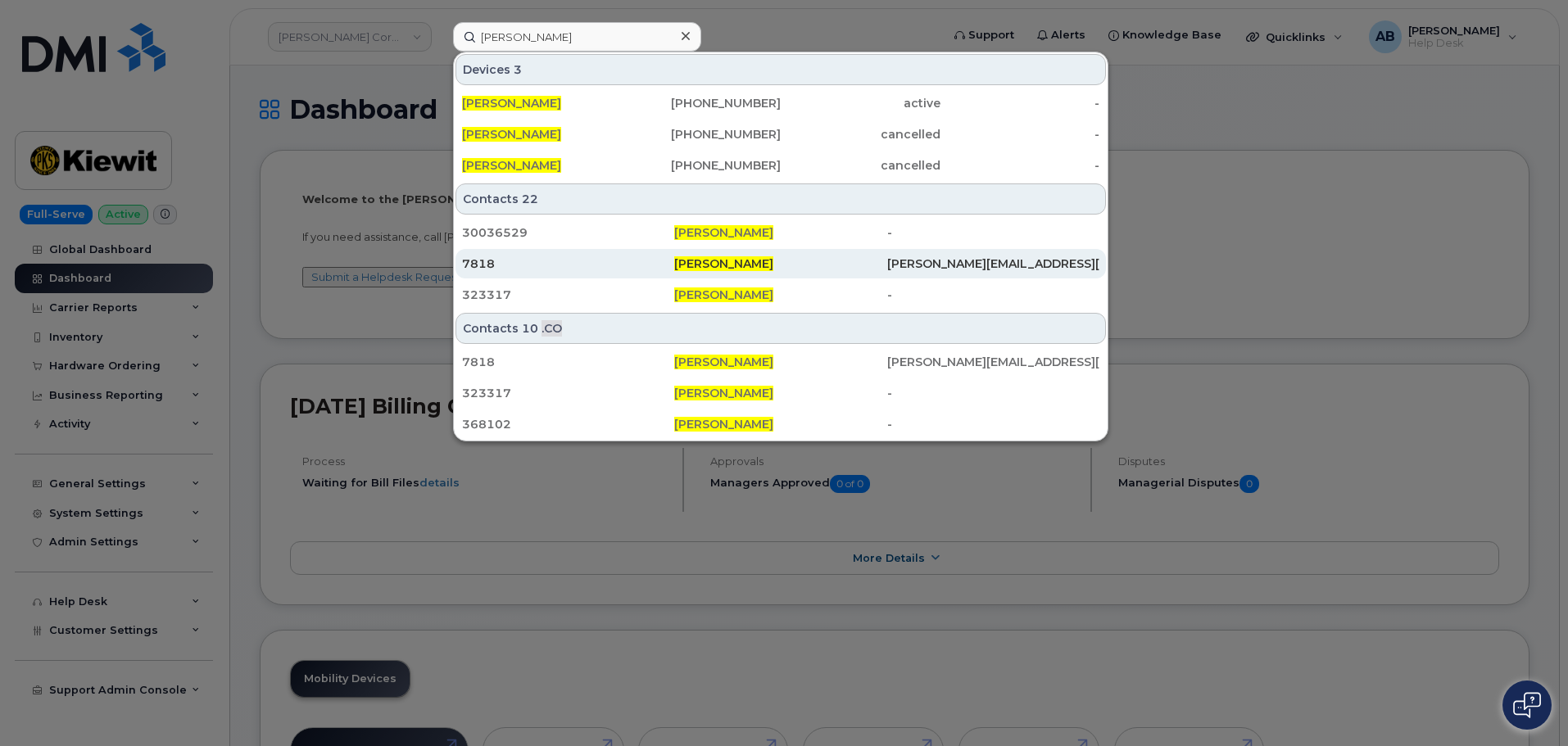
click at [668, 264] on div "7818" at bounding box center [568, 264] width 212 height 17
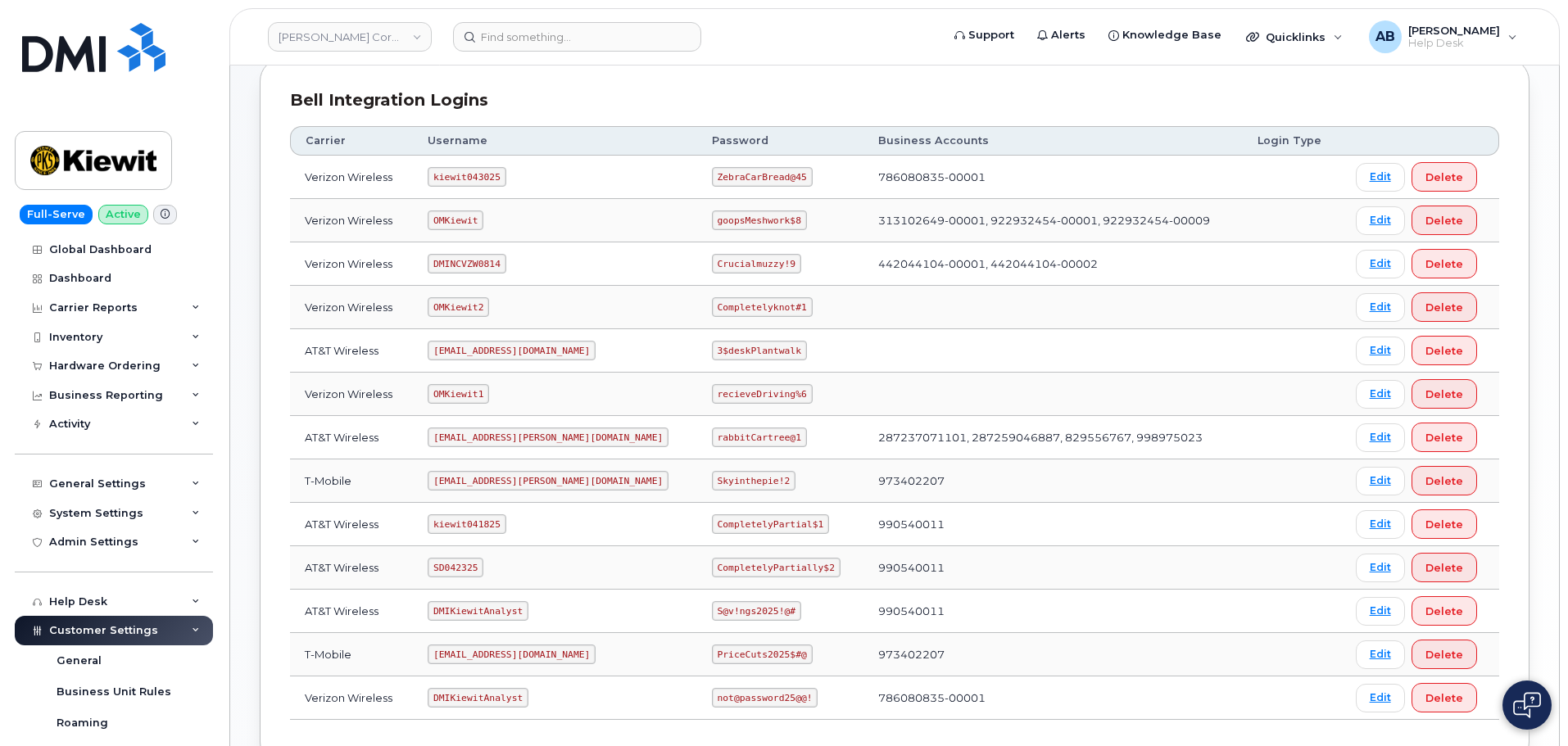
scroll to position [246, 0]
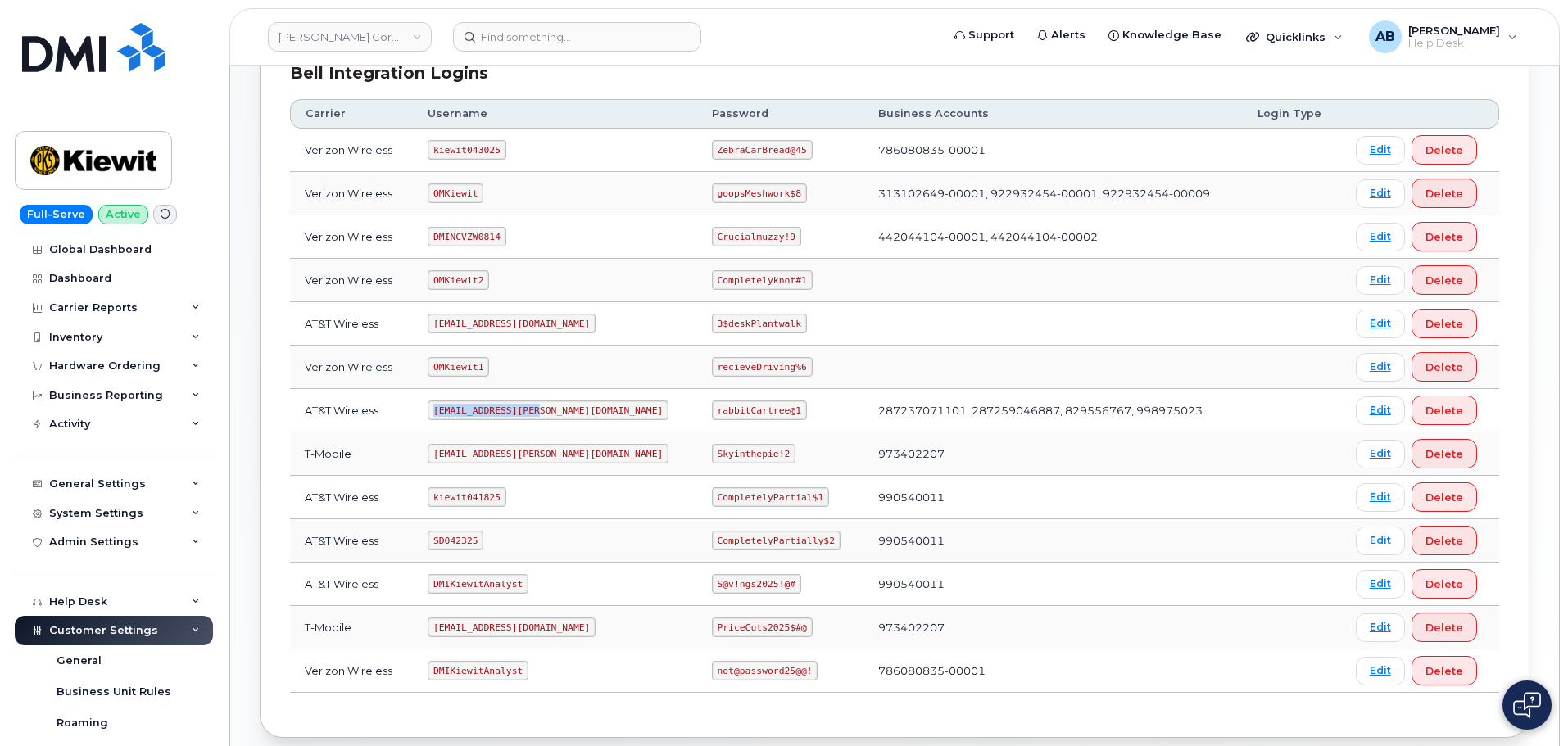
drag, startPoint x: 439, startPoint y: 410, endPoint x: 561, endPoint y: 422, distance: 122.6
click at [561, 422] on td "ms-kiewit@dminc.com" at bounding box center [555, 410] width 284 height 43
copy code "ms-kiewit@dminc.com"
click at [712, 406] on code "rabbitCartree@1" at bounding box center [759, 410] width 95 height 20
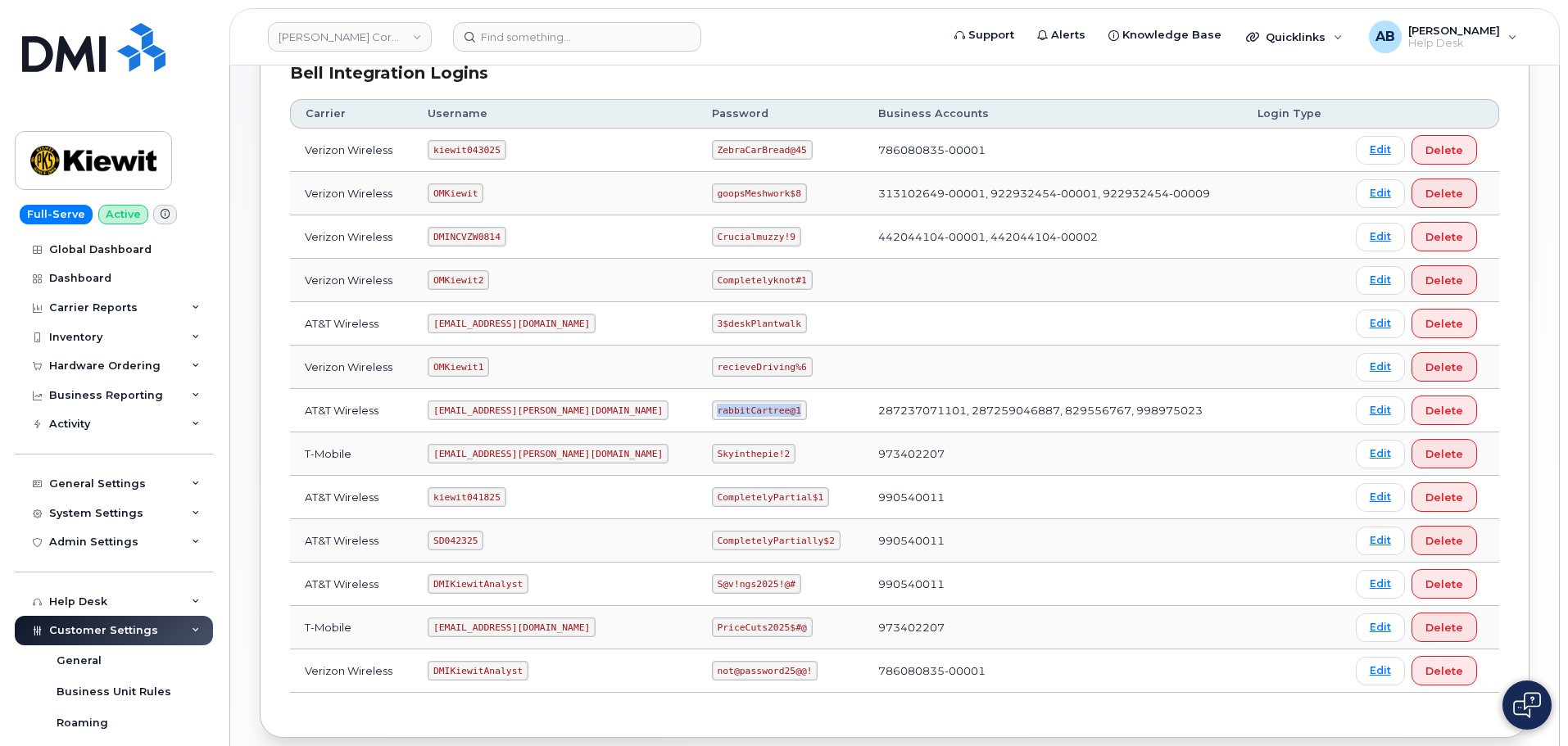
click at [712, 406] on code "rabbitCartree@1" at bounding box center [759, 410] width 95 height 20
copy code "rabbitCartree@1"
click at [922, 430] on td "287237071101, 287259046887, 829556767, 998975023" at bounding box center [1053, 410] width 380 height 43
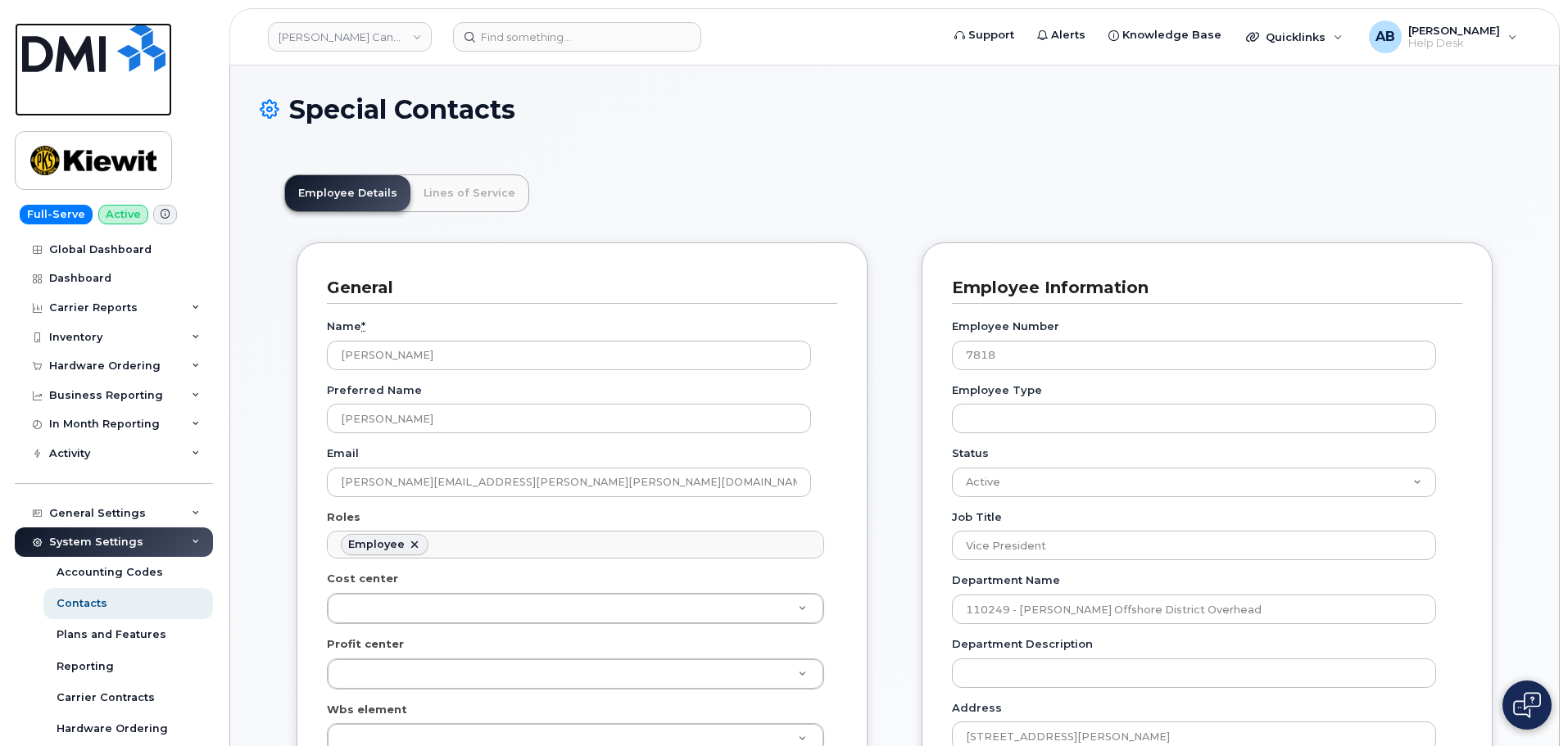
click at [111, 35] on img at bounding box center [94, 47] width 144 height 49
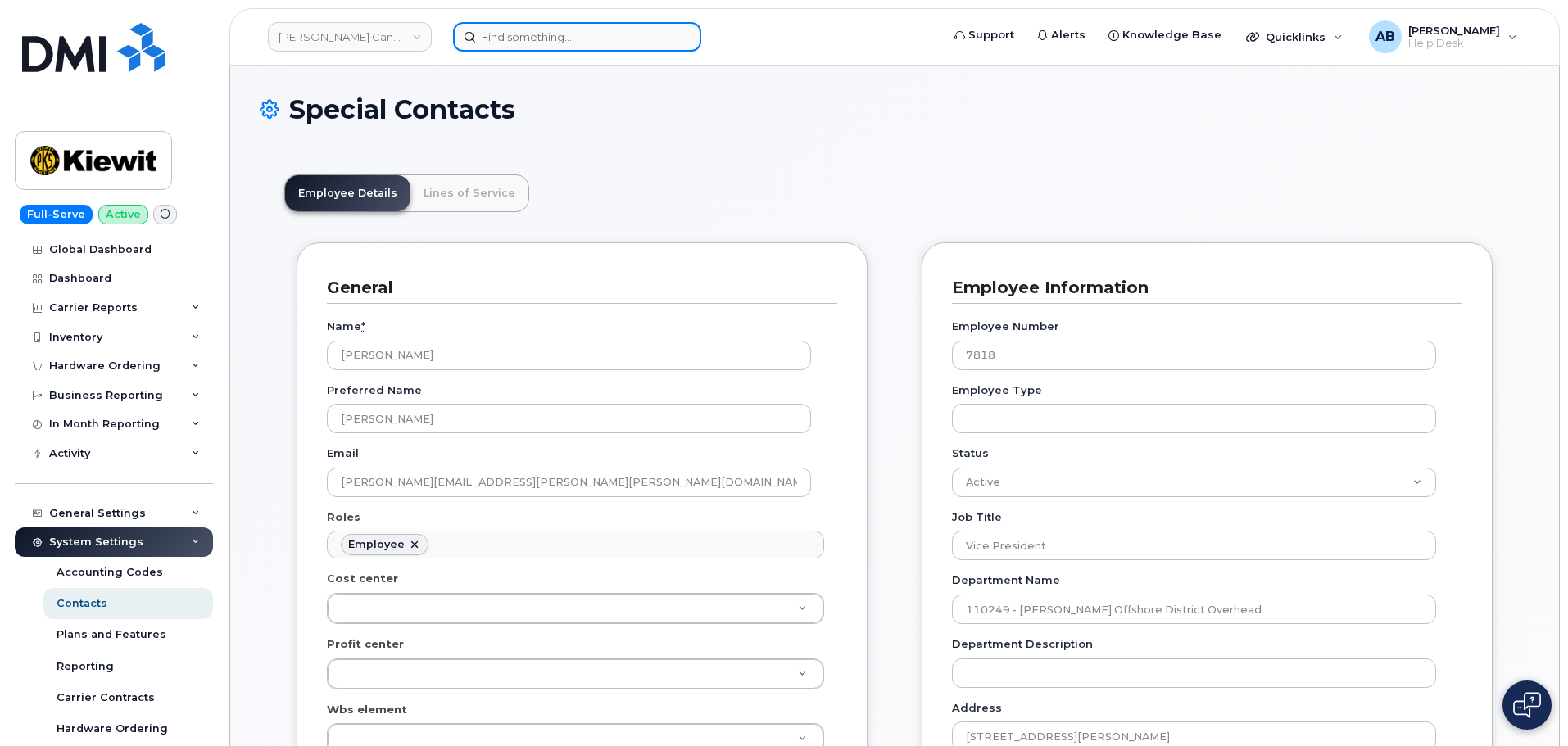
click at [563, 38] on input at bounding box center [577, 37] width 248 height 29
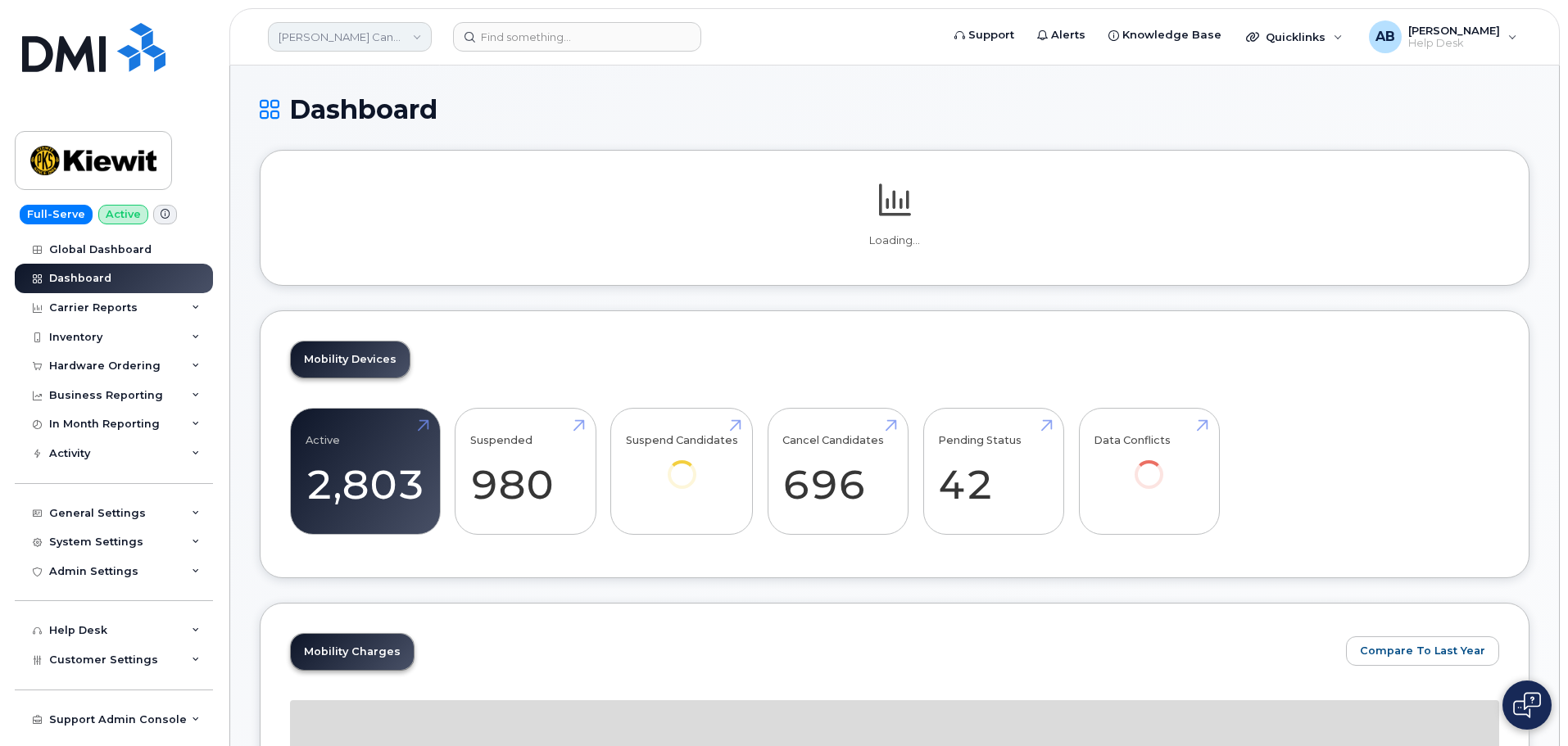
click at [400, 27] on link "[PERSON_NAME] Canada Inc" at bounding box center [349, 37] width 164 height 29
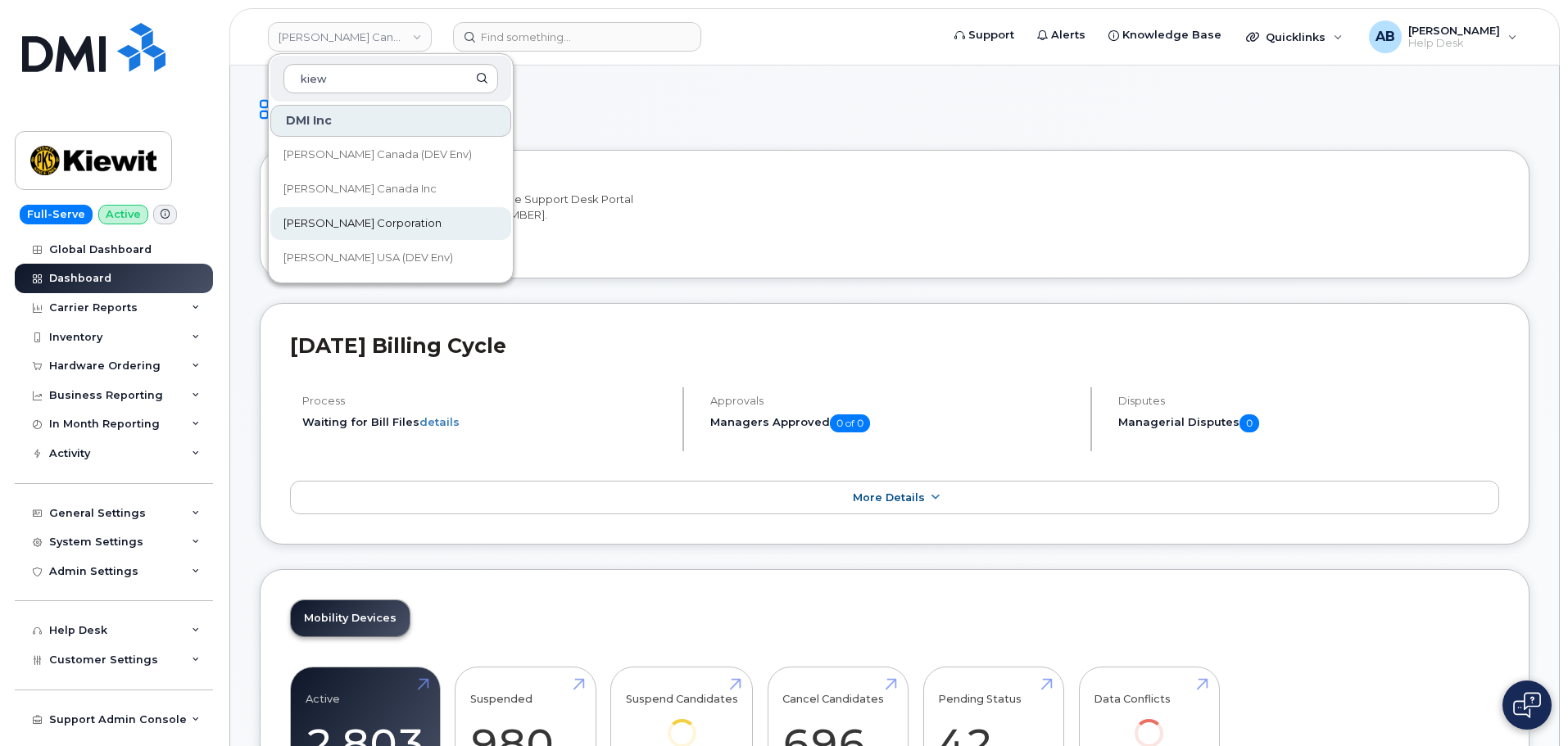
type input "kiew"
click at [368, 225] on span "[PERSON_NAME] Corporation" at bounding box center [362, 223] width 158 height 17
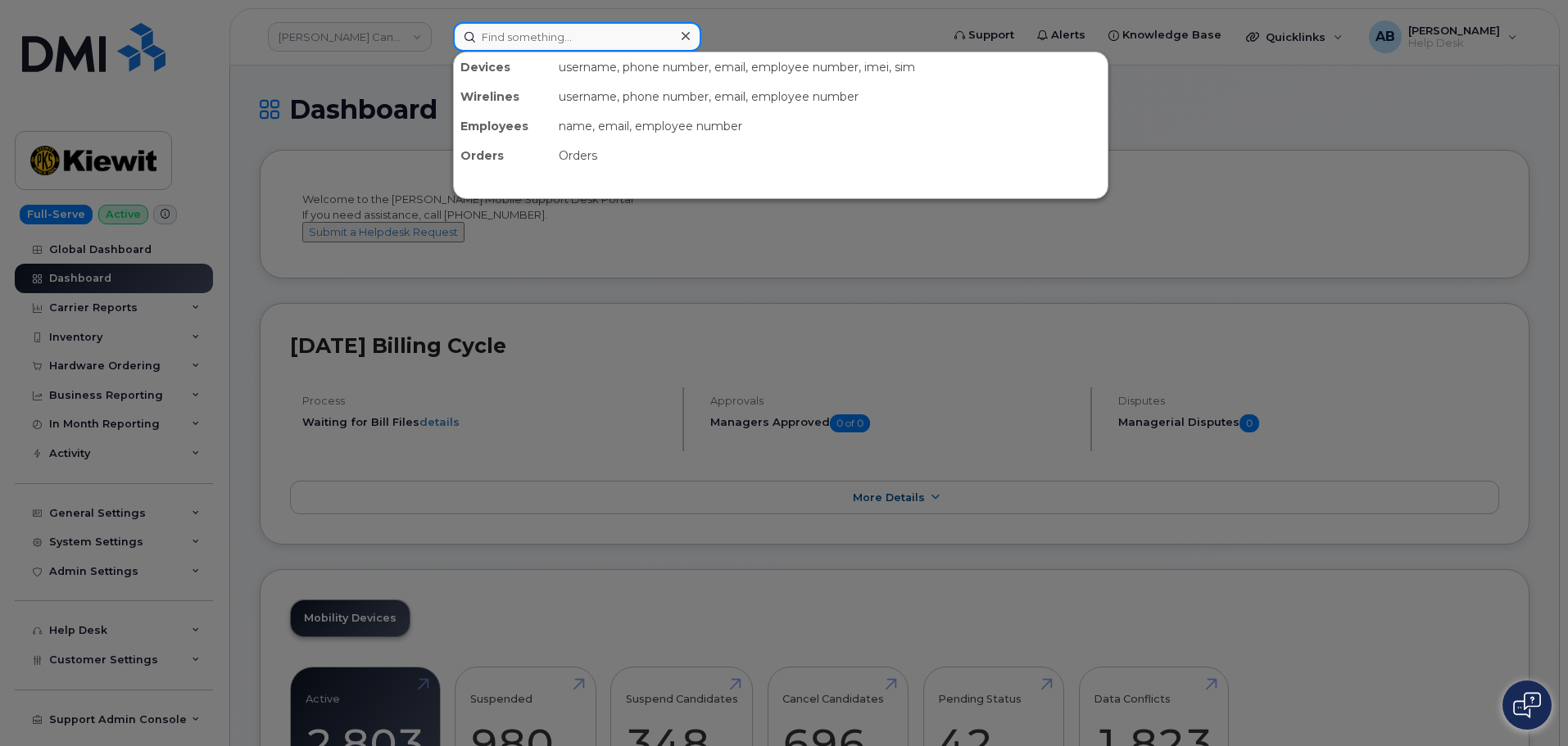
click at [508, 42] on input at bounding box center [577, 37] width 248 height 29
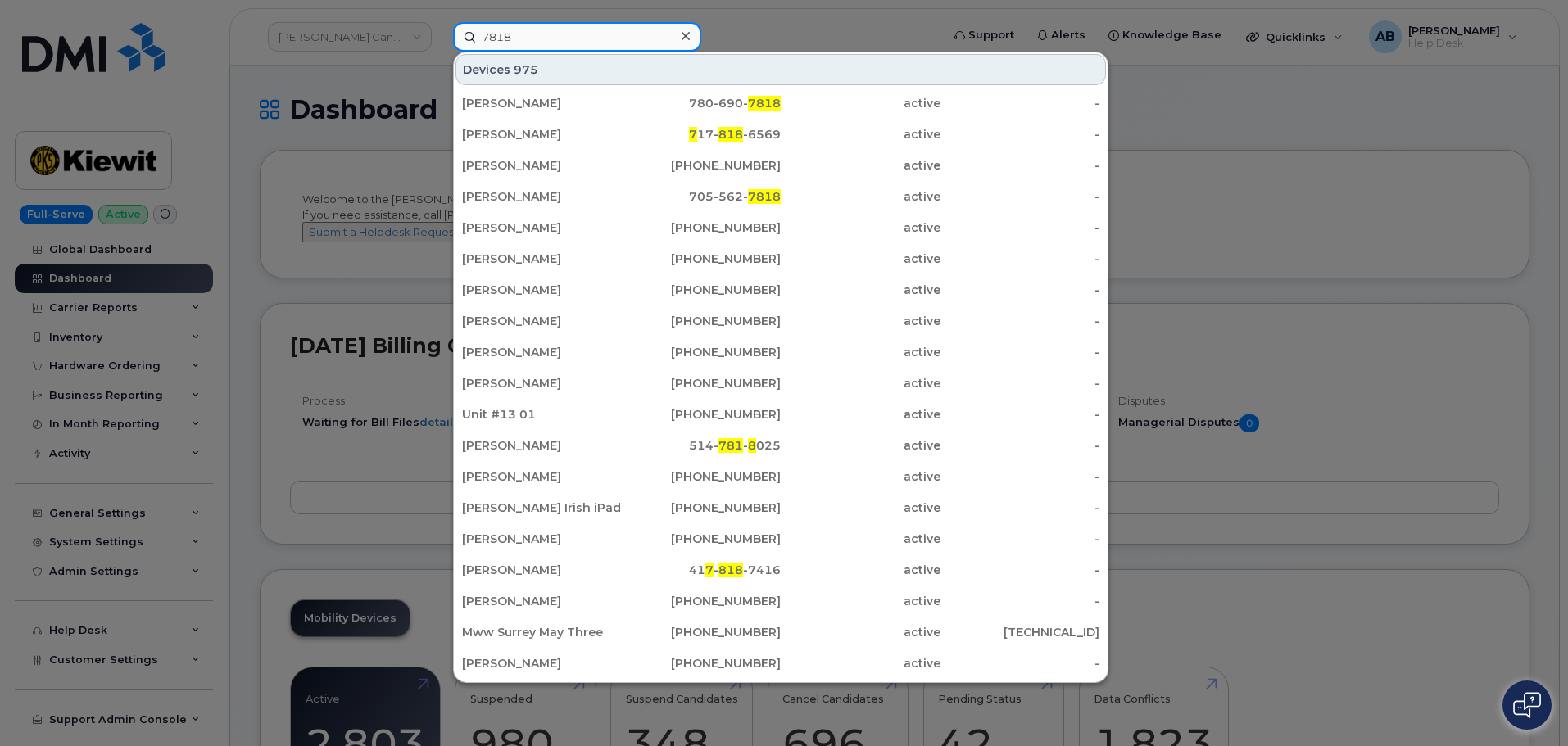
type input "7818"
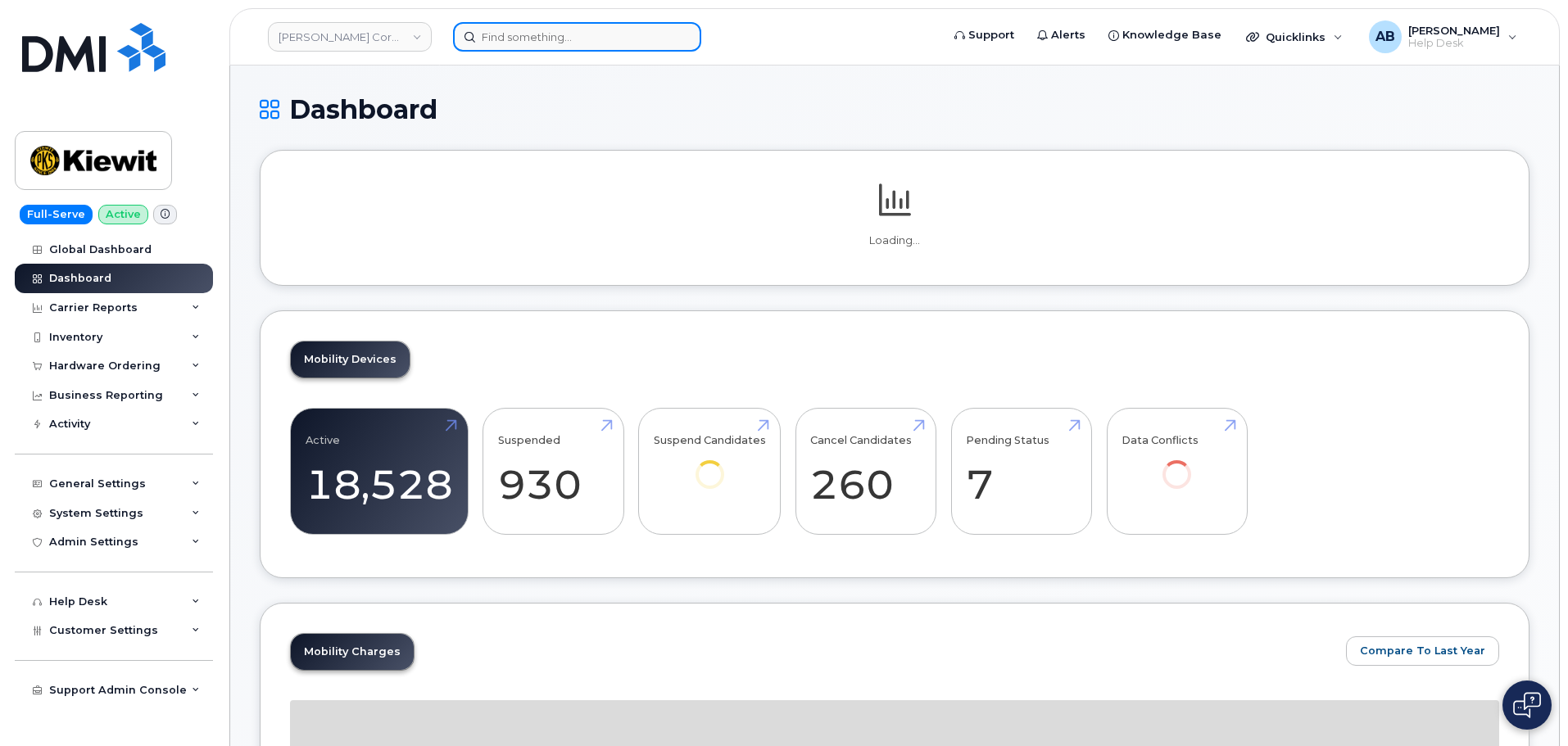
click at [563, 36] on input at bounding box center [577, 37] width 248 height 29
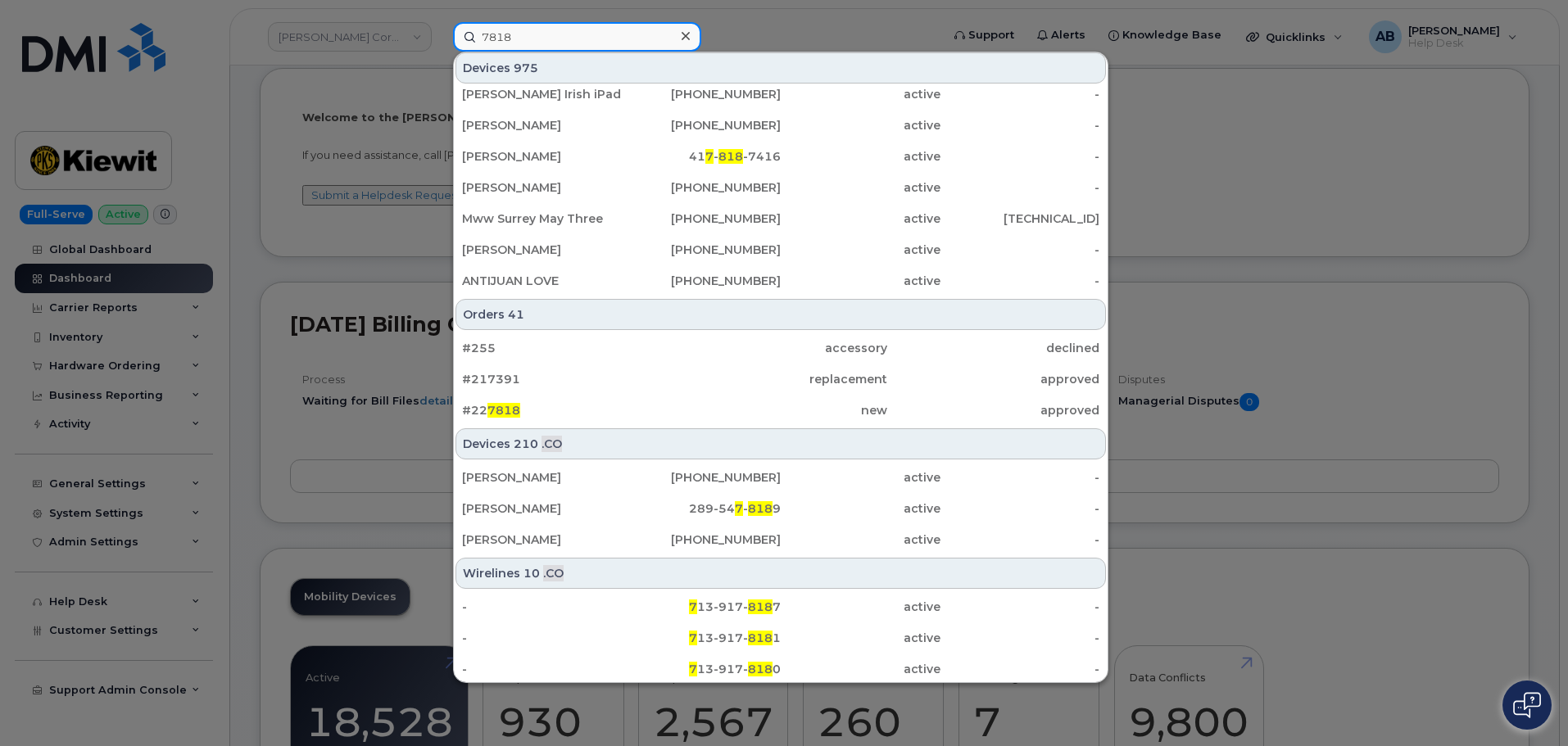
scroll to position [218, 0]
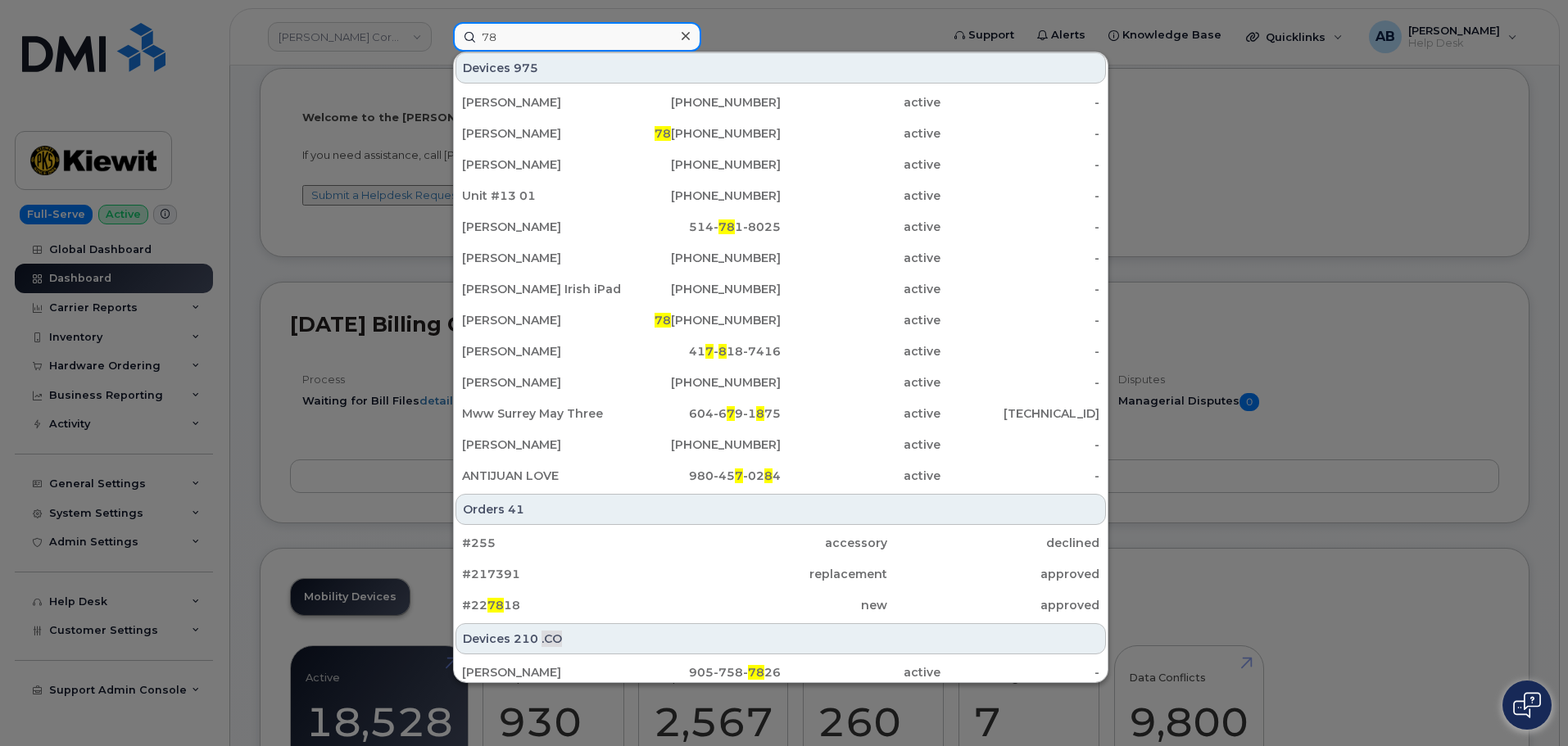
type input "7"
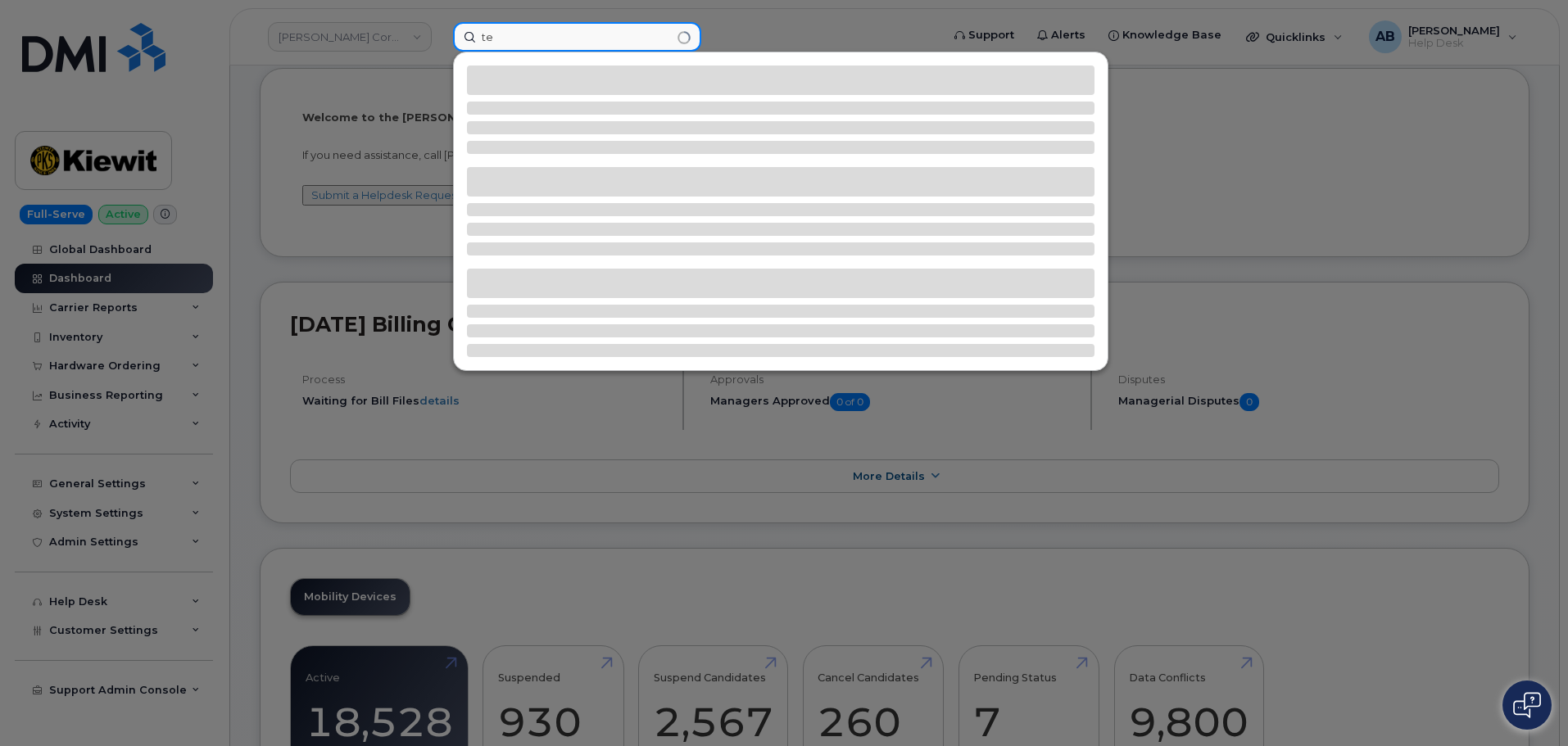
type input "t"
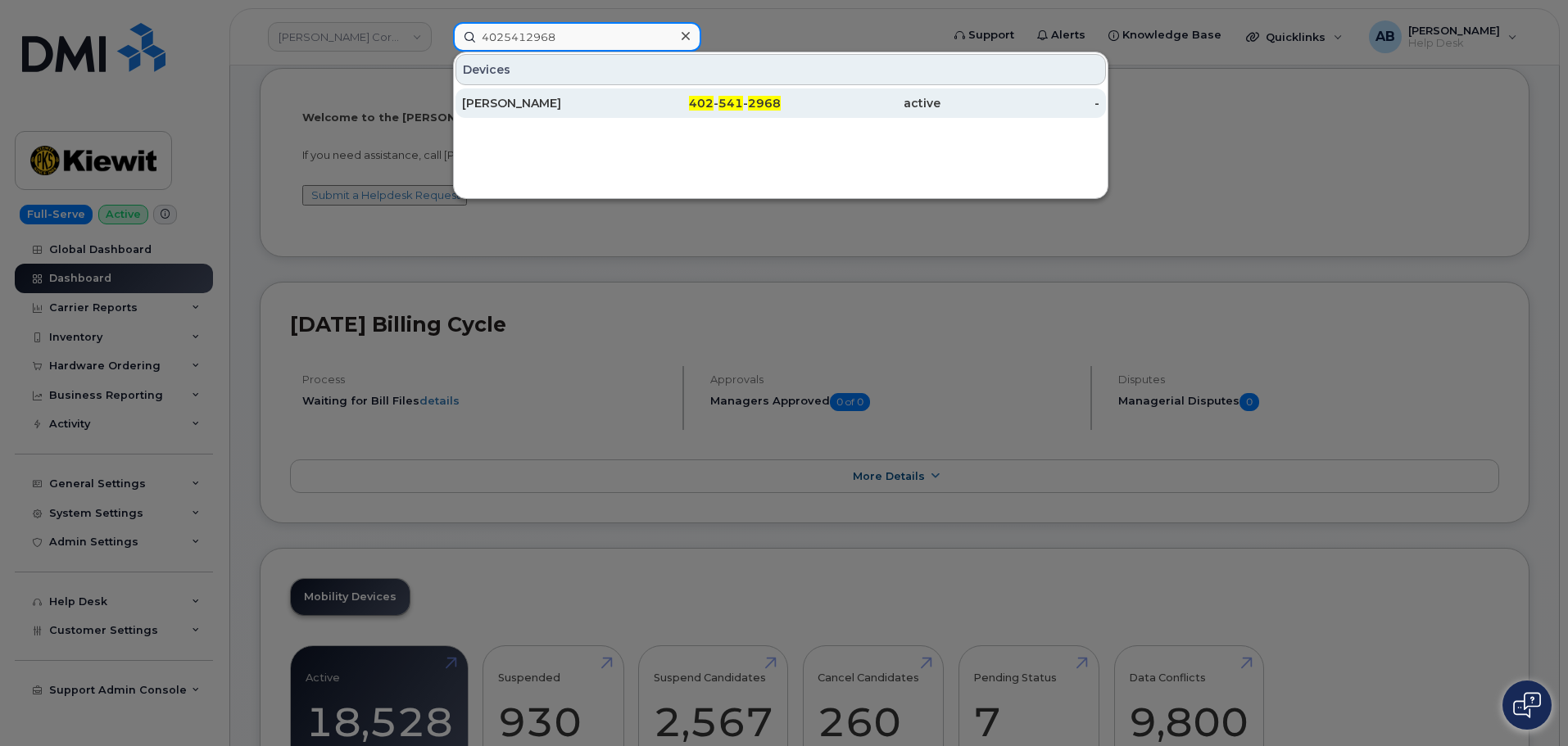
type input "4025412968"
click at [613, 97] on div "[PERSON_NAME]" at bounding box center [542, 103] width 160 height 17
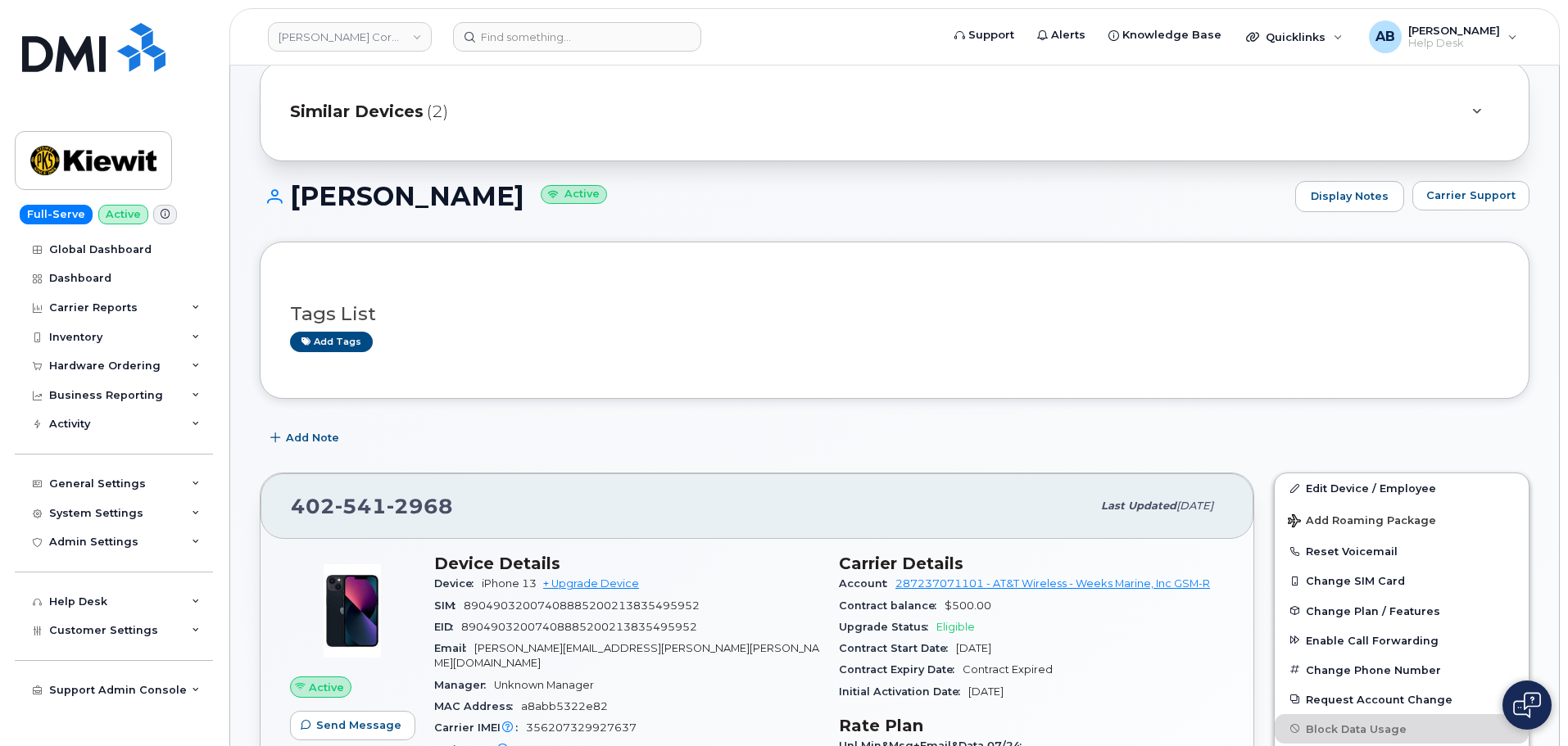
scroll to position [82, 0]
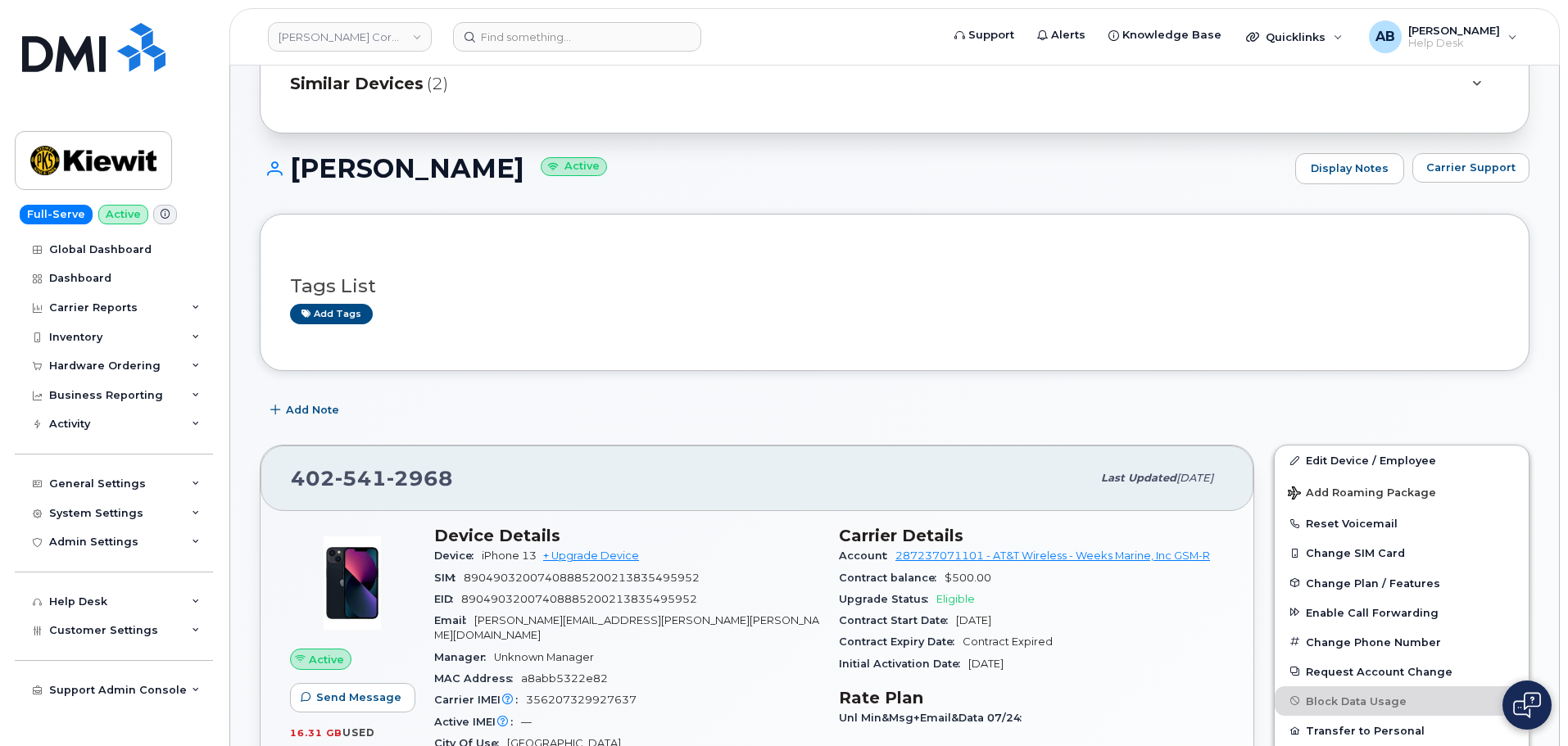
scroll to position [82, 0]
